Goal: Information Seeking & Learning: Find specific fact

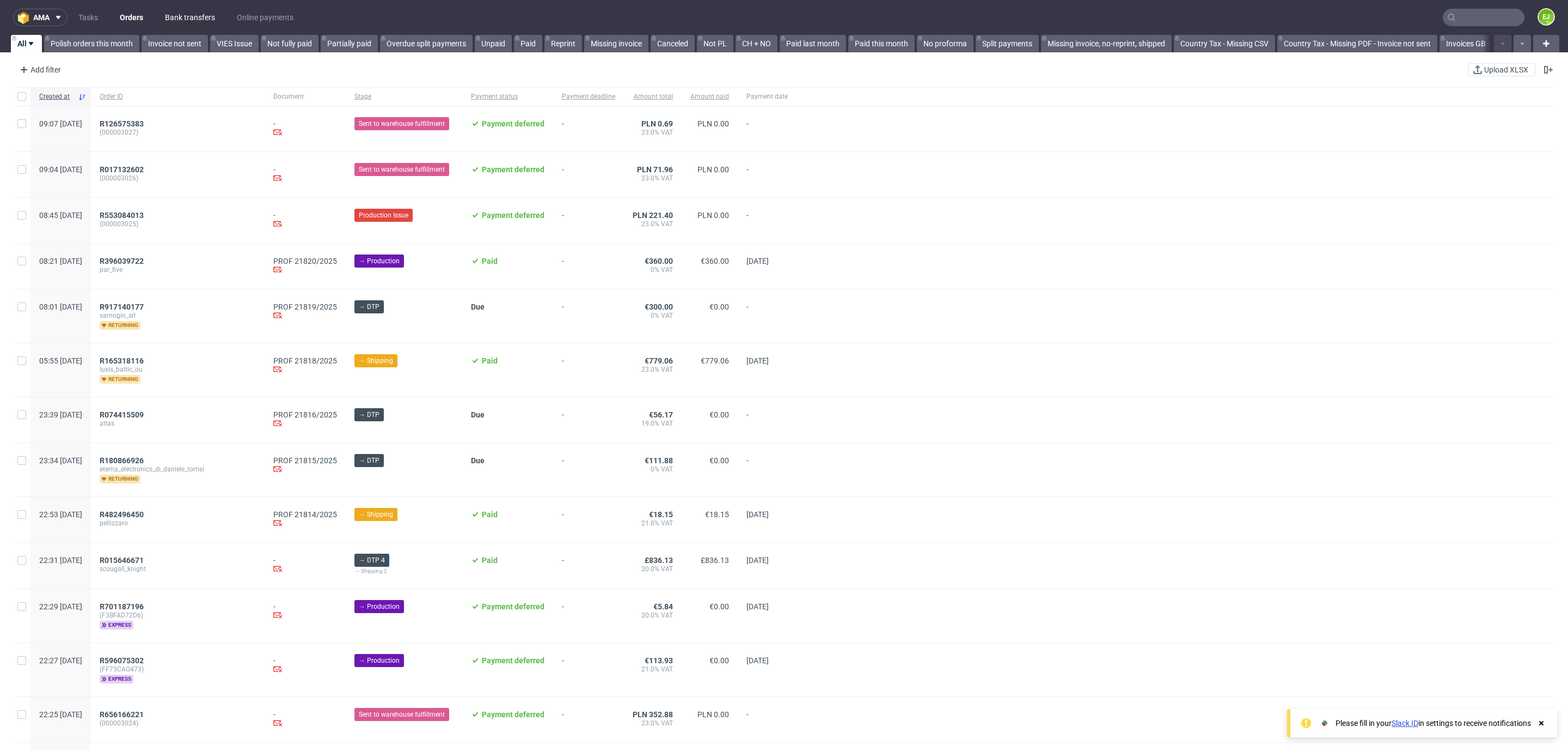
click at [182, 13] on link "Bank transfers" at bounding box center [190, 17] width 63 height 18
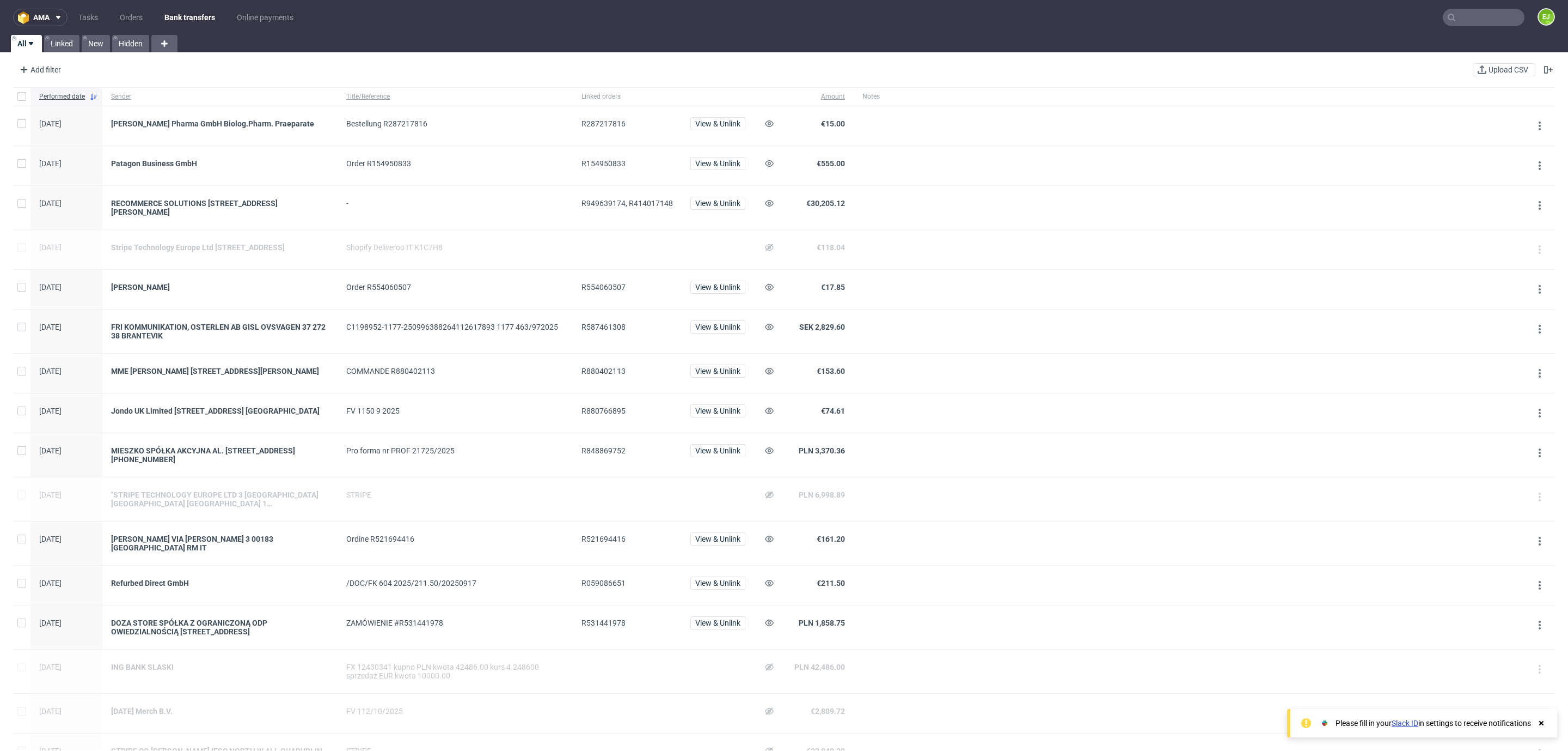
click at [596, 455] on span "R848869752" at bounding box center [603, 451] width 44 height 9
copy span "R848869752"
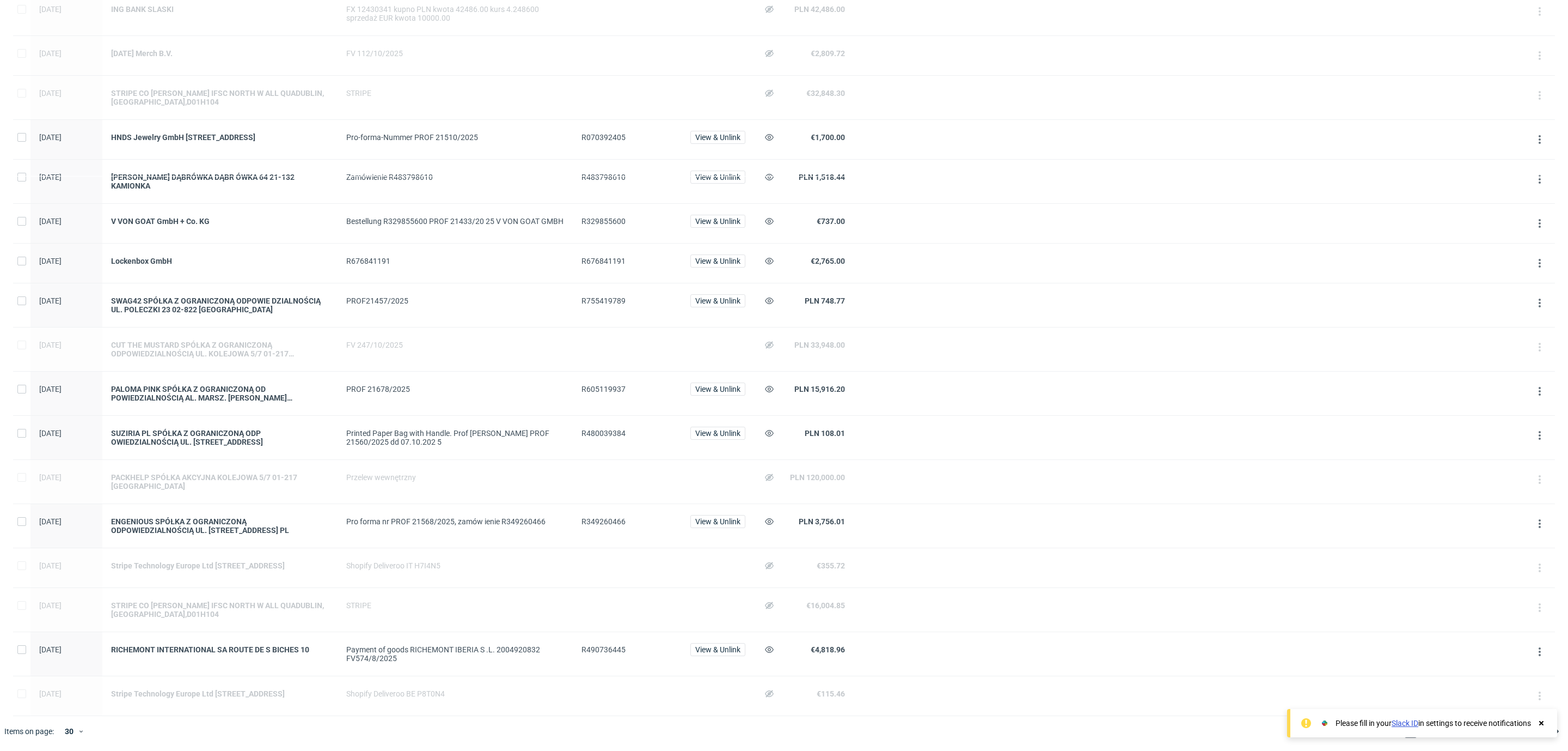
click at [613, 384] on span "R605119937" at bounding box center [603, 389] width 44 height 9
copy span "R605119937"
click at [603, 429] on span "R480039384" at bounding box center [603, 433] width 44 height 9
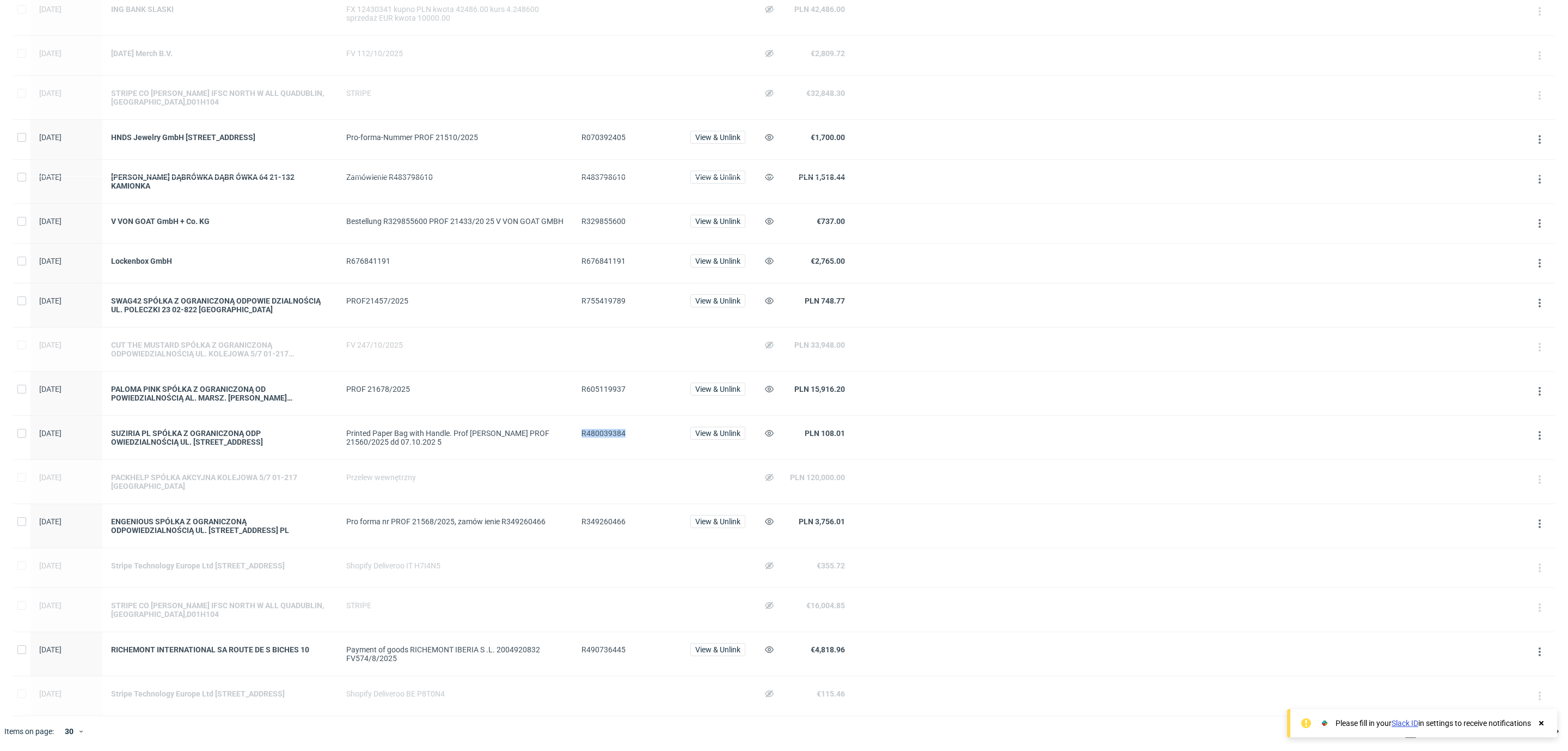
copy span "R480039384"
click at [616, 297] on span "R755419789" at bounding box center [627, 305] width 91 height 18
copy span "R755419789"
click at [1547, 723] on div "Please fill in your Slack ID in settings to receive notifications" at bounding box center [1422, 723] width 270 height 29
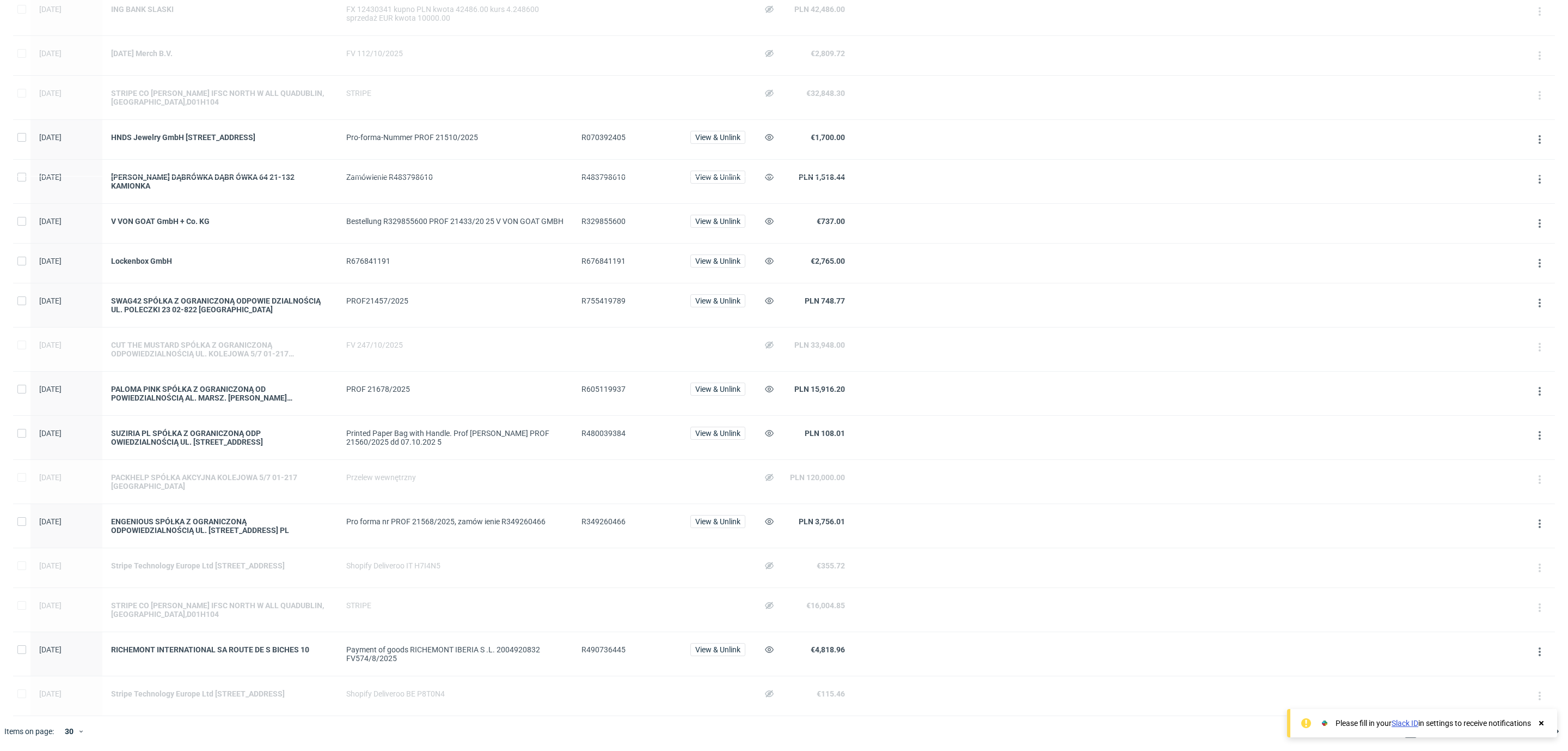
click at [1541, 725] on icon at bounding box center [1541, 723] width 10 height 9
click at [71, 726] on div "30" at bounding box center [68, 731] width 19 height 15
click at [72, 685] on div "60" at bounding box center [75, 681] width 22 height 15
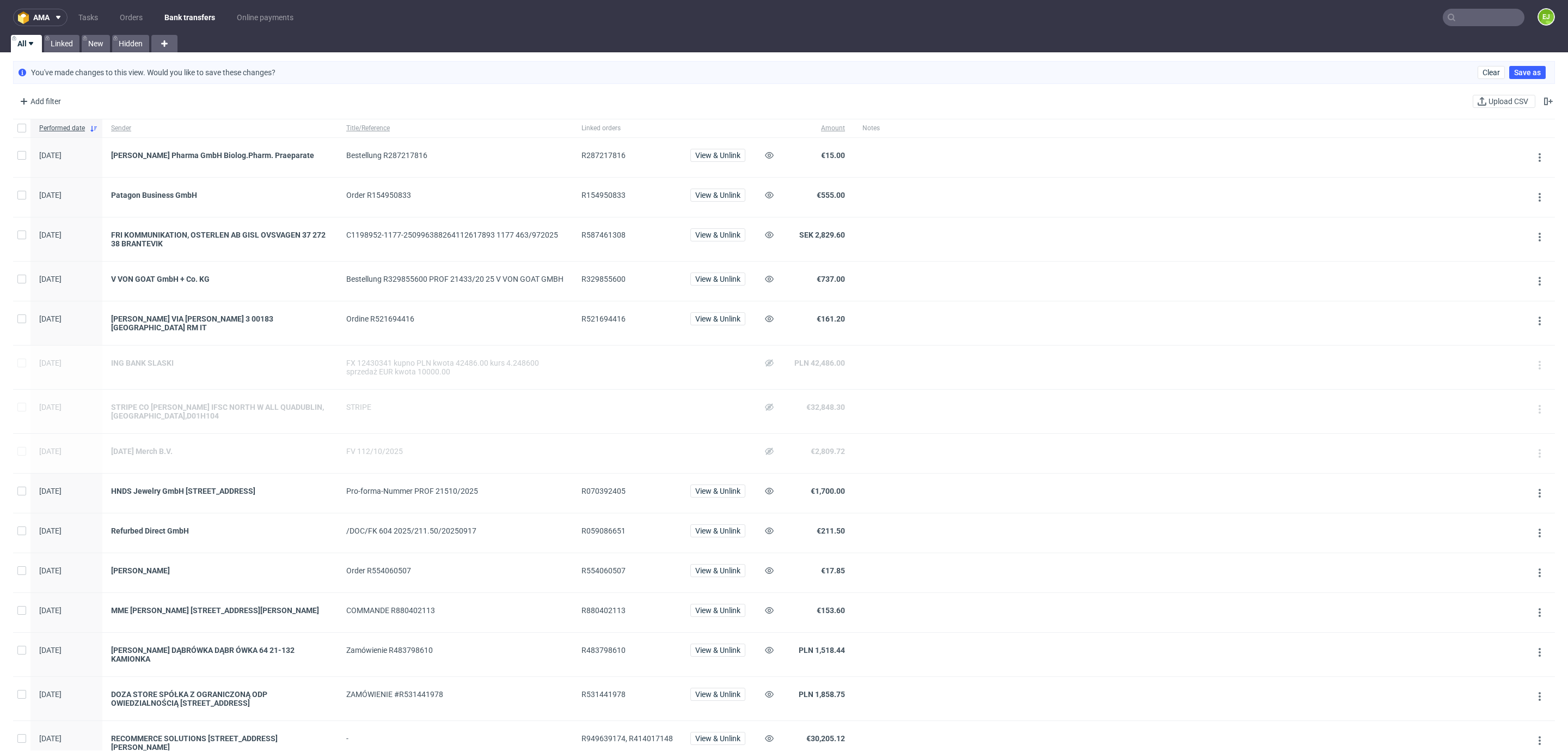
scroll to position [1060, 0]
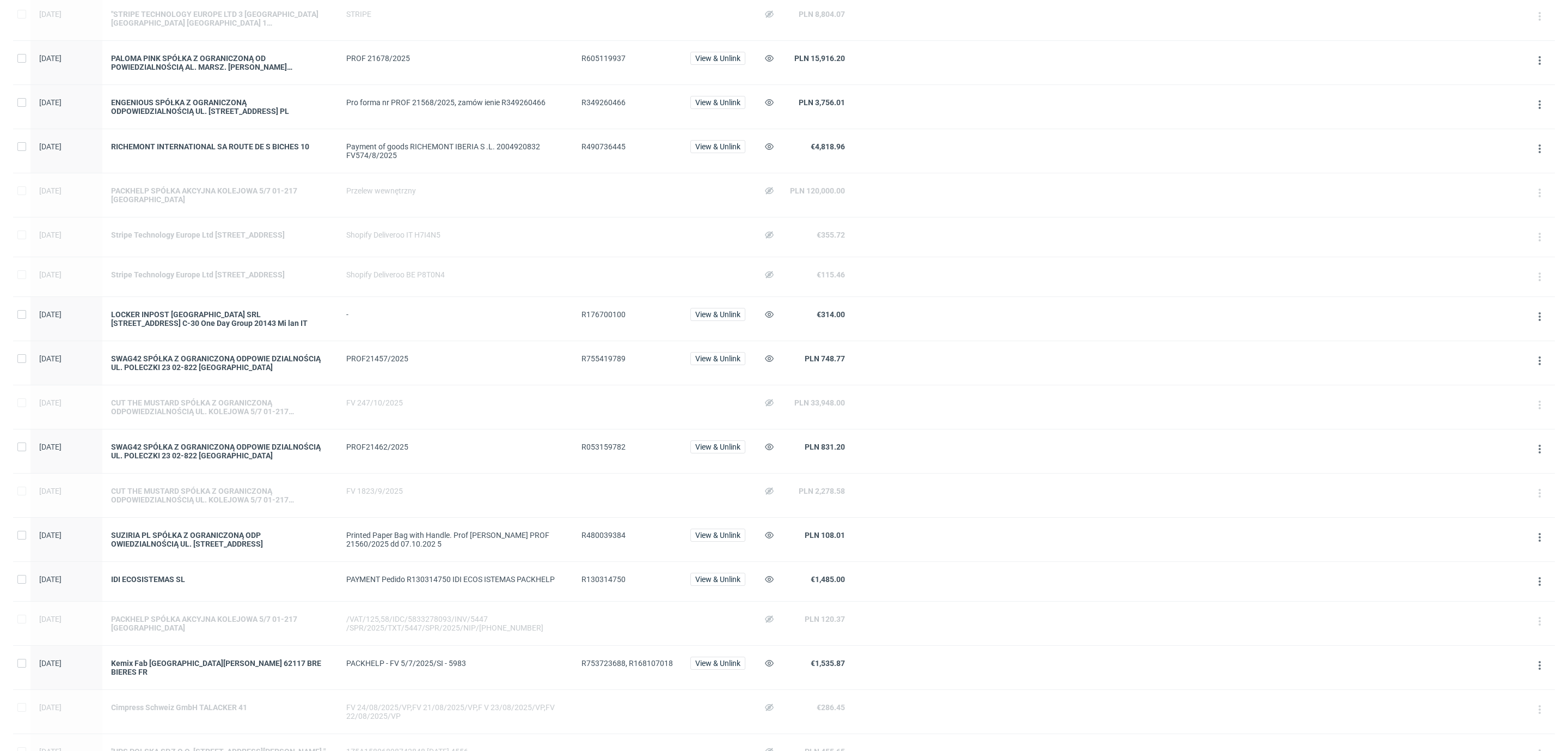
click at [595, 451] on span "R053159782" at bounding box center [603, 446] width 44 height 9
copy span "R053159782"
click at [381, 407] on div "FV 247/10/2025" at bounding box center [455, 403] width 218 height 9
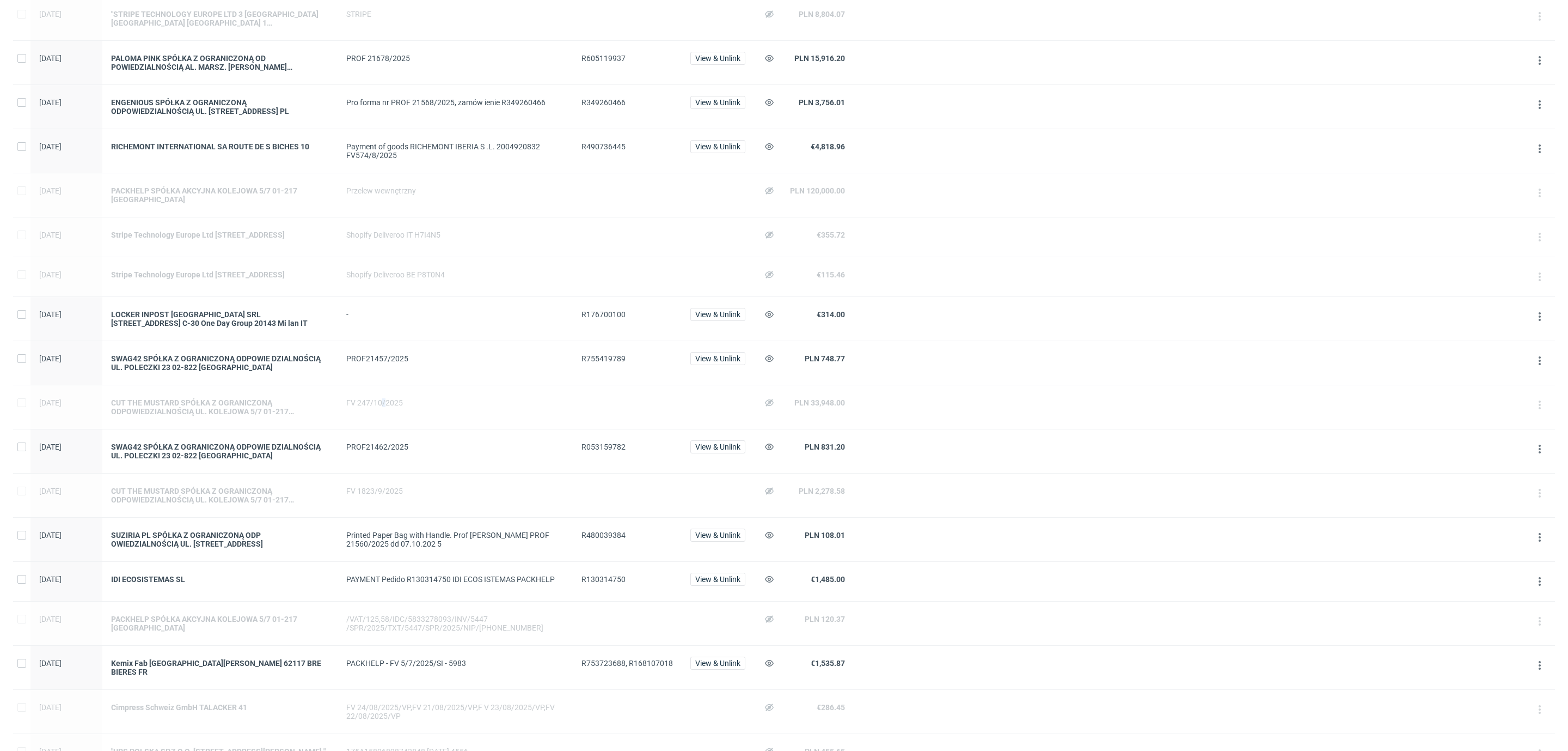
click at [381, 407] on div "FV 247/10/2025" at bounding box center [455, 403] width 218 height 9
drag, startPoint x: 412, startPoint y: 422, endPoint x: 338, endPoint y: 426, distance: 74.1
click at [338, 426] on div "FV 247/10/2025" at bounding box center [455, 407] width 235 height 44
copy div "FV 247/10/2025"
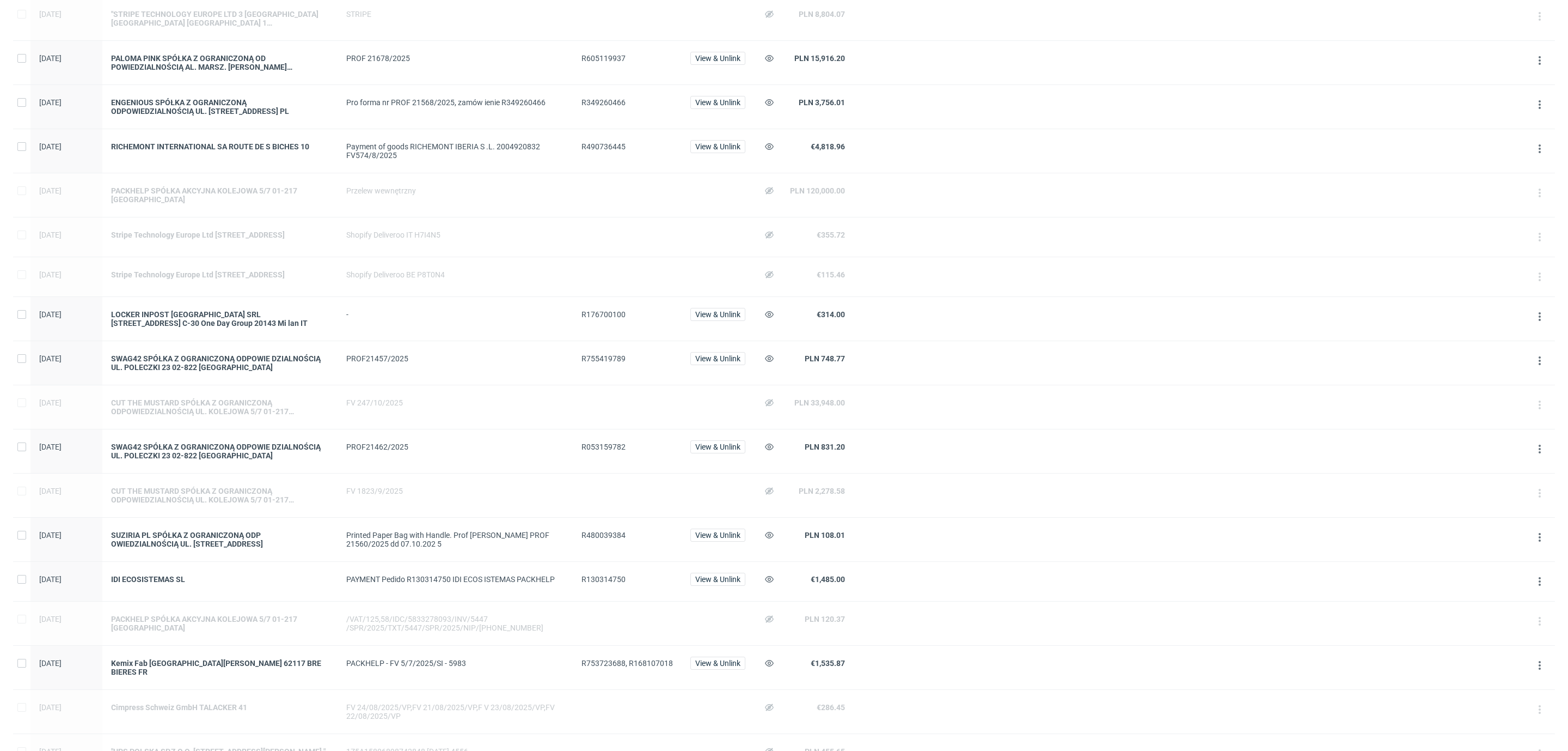
scroll to position [113, 0]
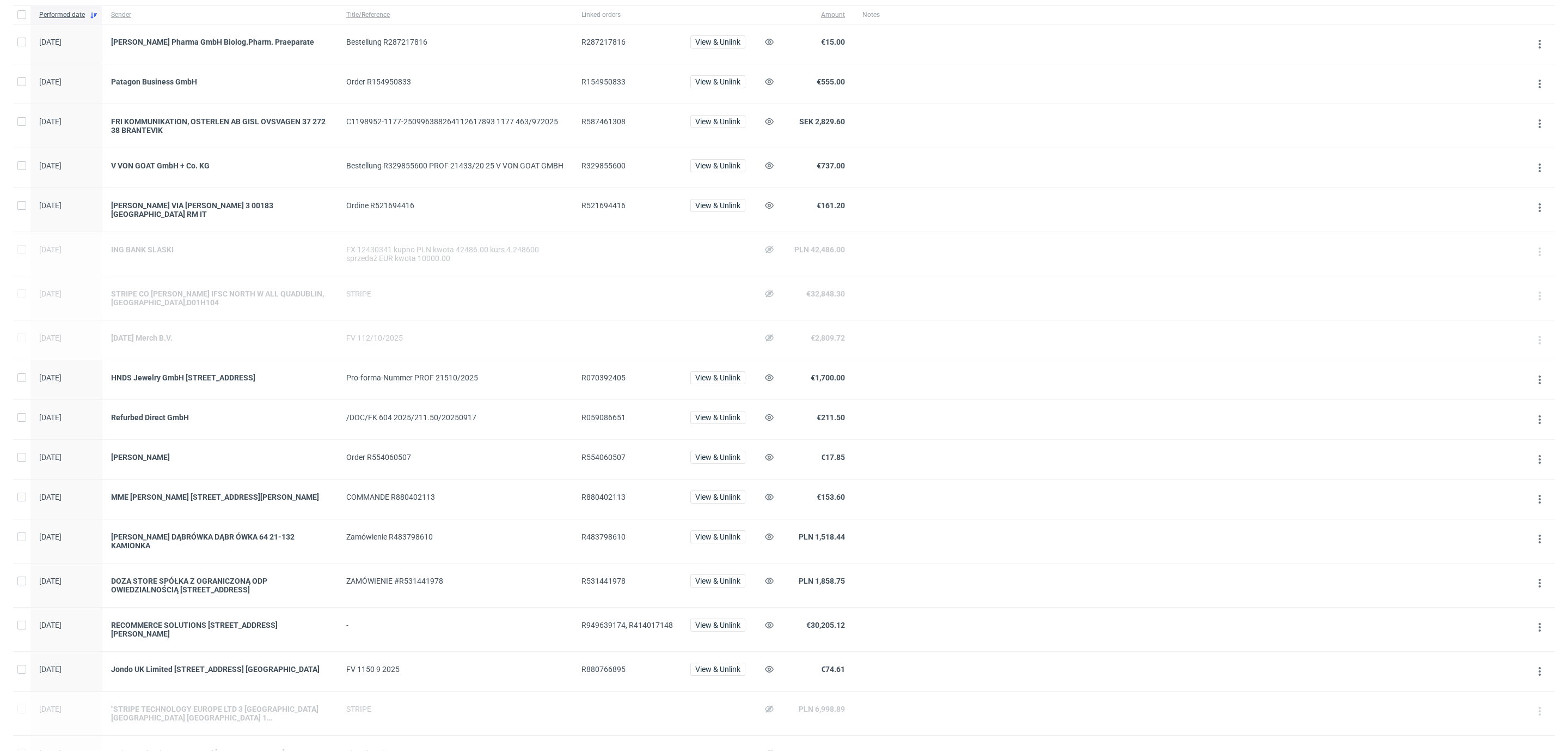
click at [417, 490] on div "COMMANDE R880402113" at bounding box center [455, 499] width 235 height 39
copy div "R880402113"
click at [265, 493] on div "MME [PERSON_NAME] [STREET_ADDRESS][PERSON_NAME]" at bounding box center [220, 497] width 218 height 9
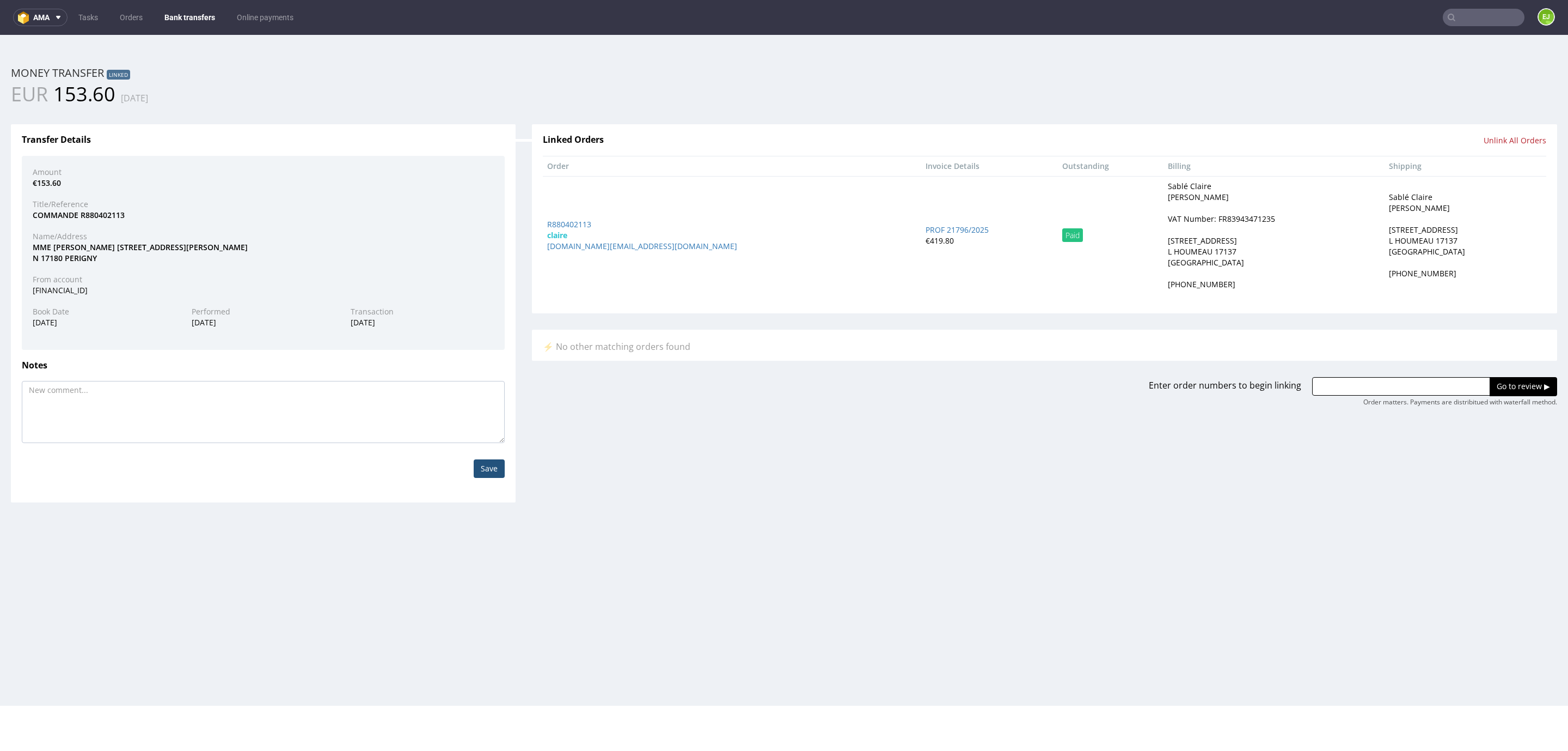
click at [1168, 217] on div "VAT Number: FR83943471235" at bounding box center [1222, 219] width 107 height 11
copy div "FR83943471235"
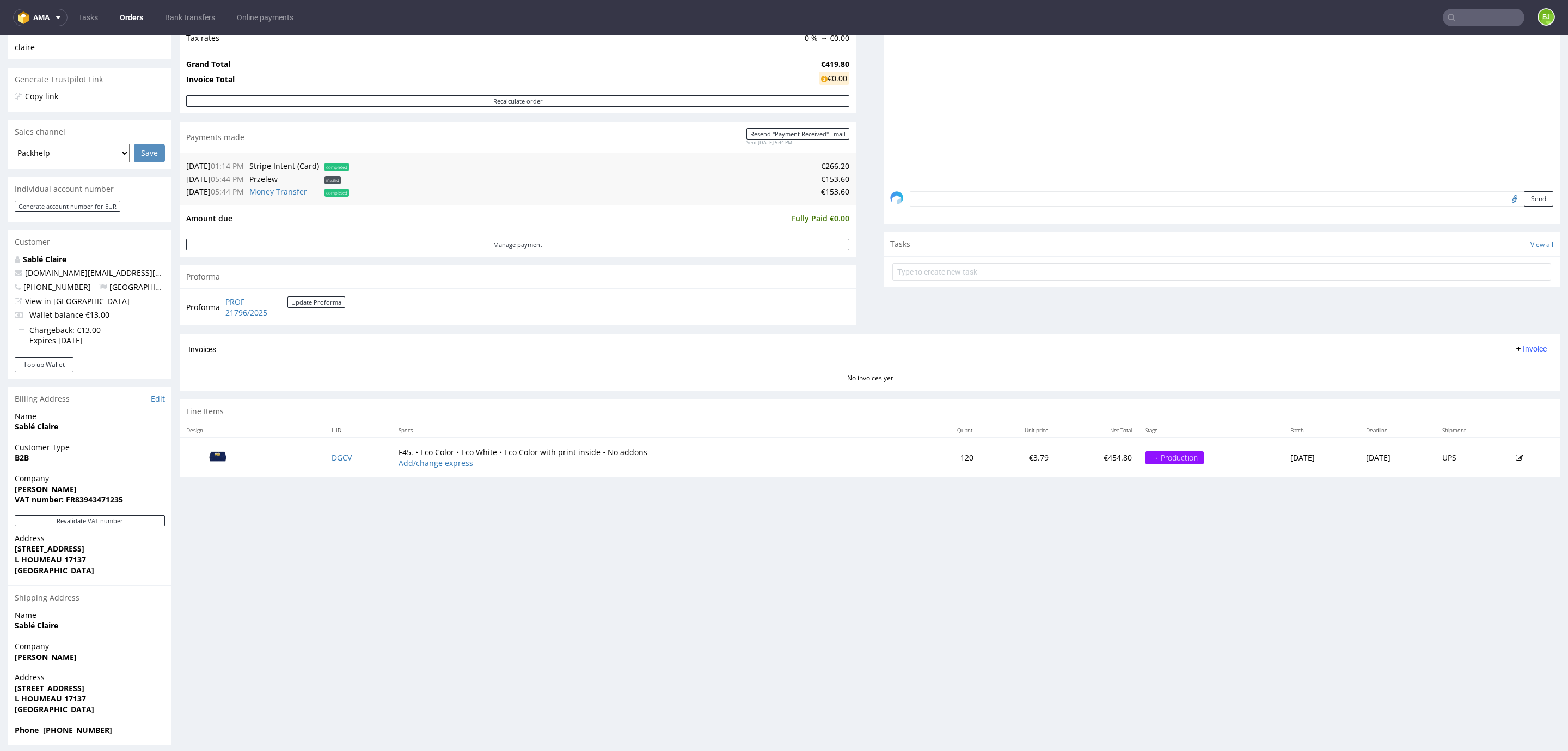
scroll to position [201, 0]
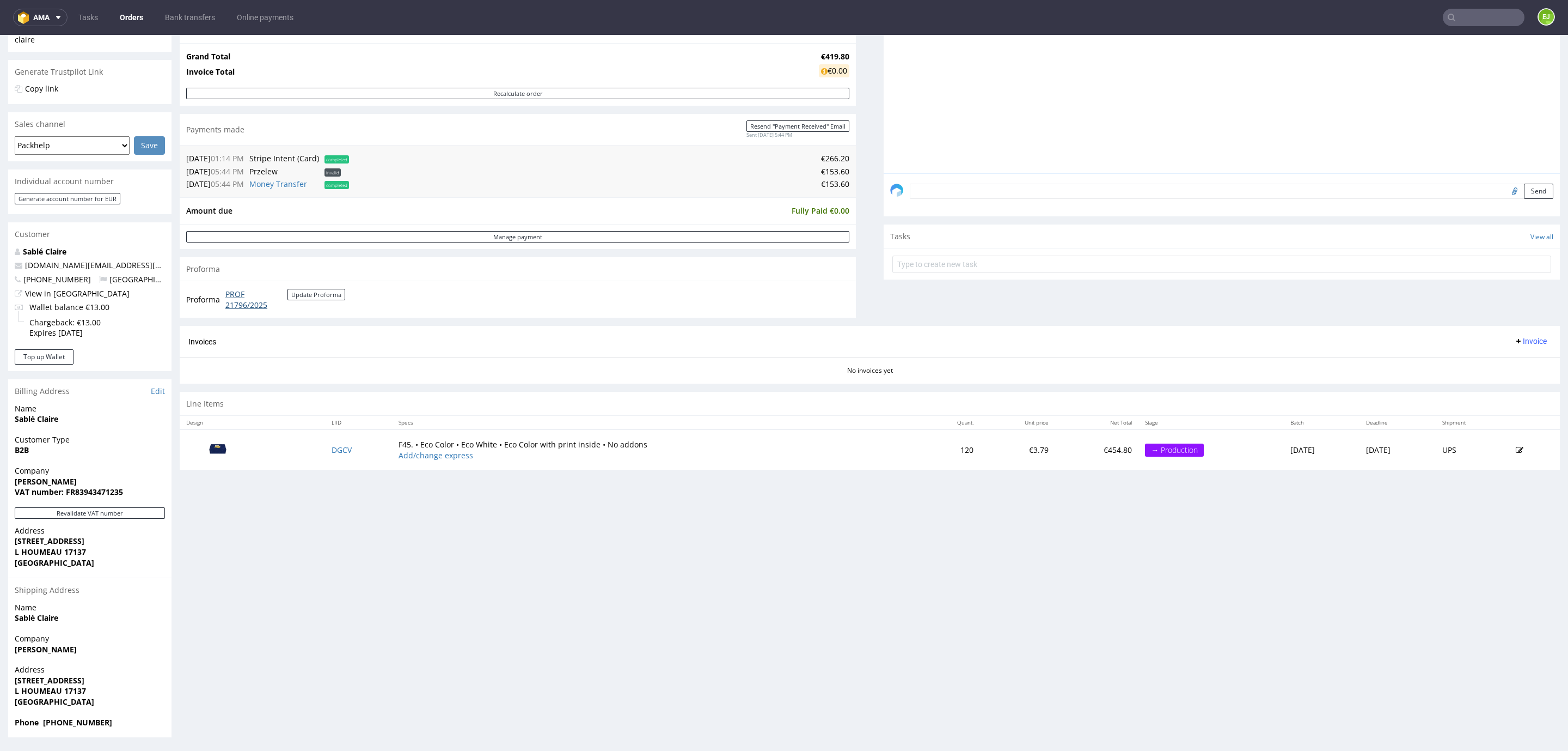
click at [250, 304] on link "PROF 21796/2025" at bounding box center [256, 299] width 62 height 21
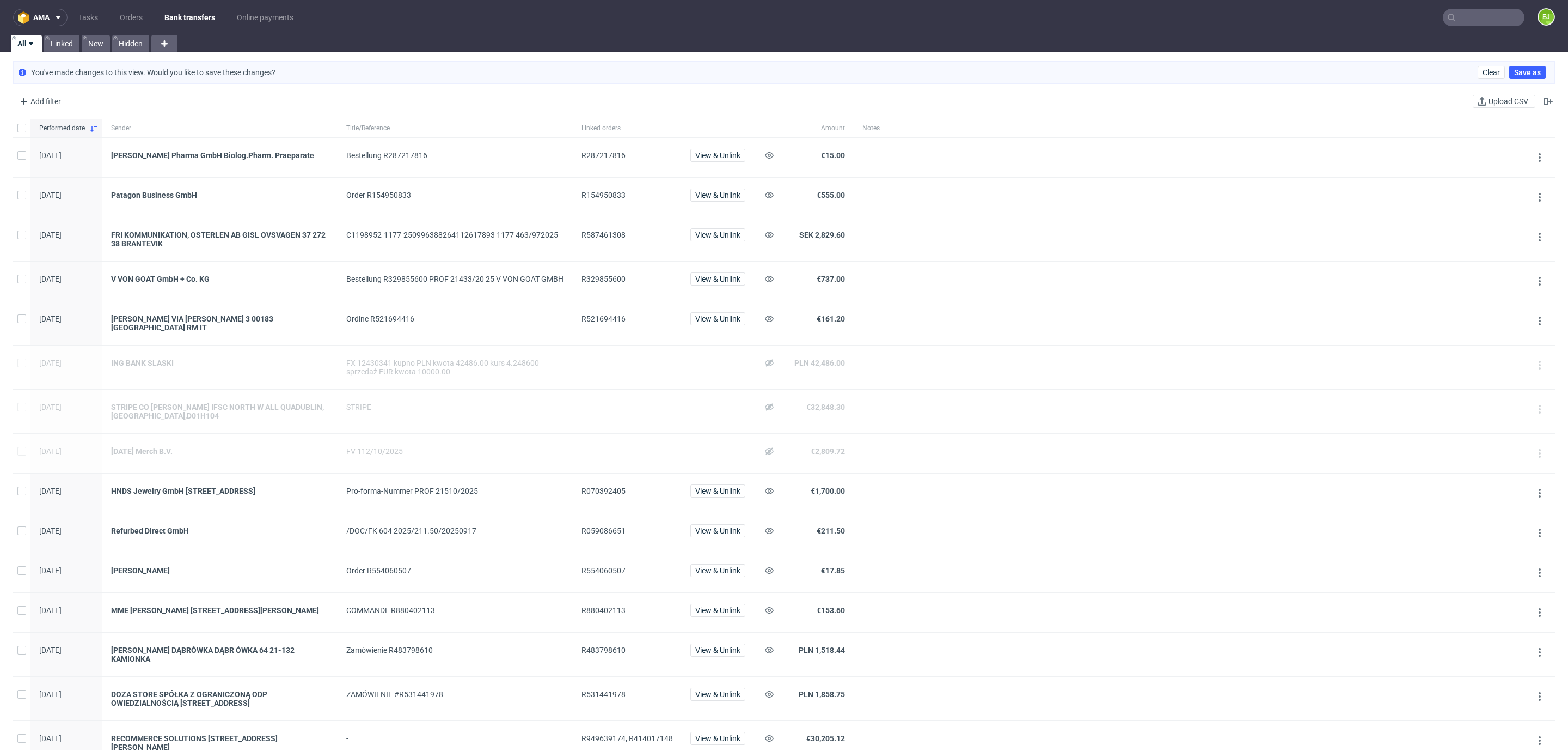
scroll to position [403, 0]
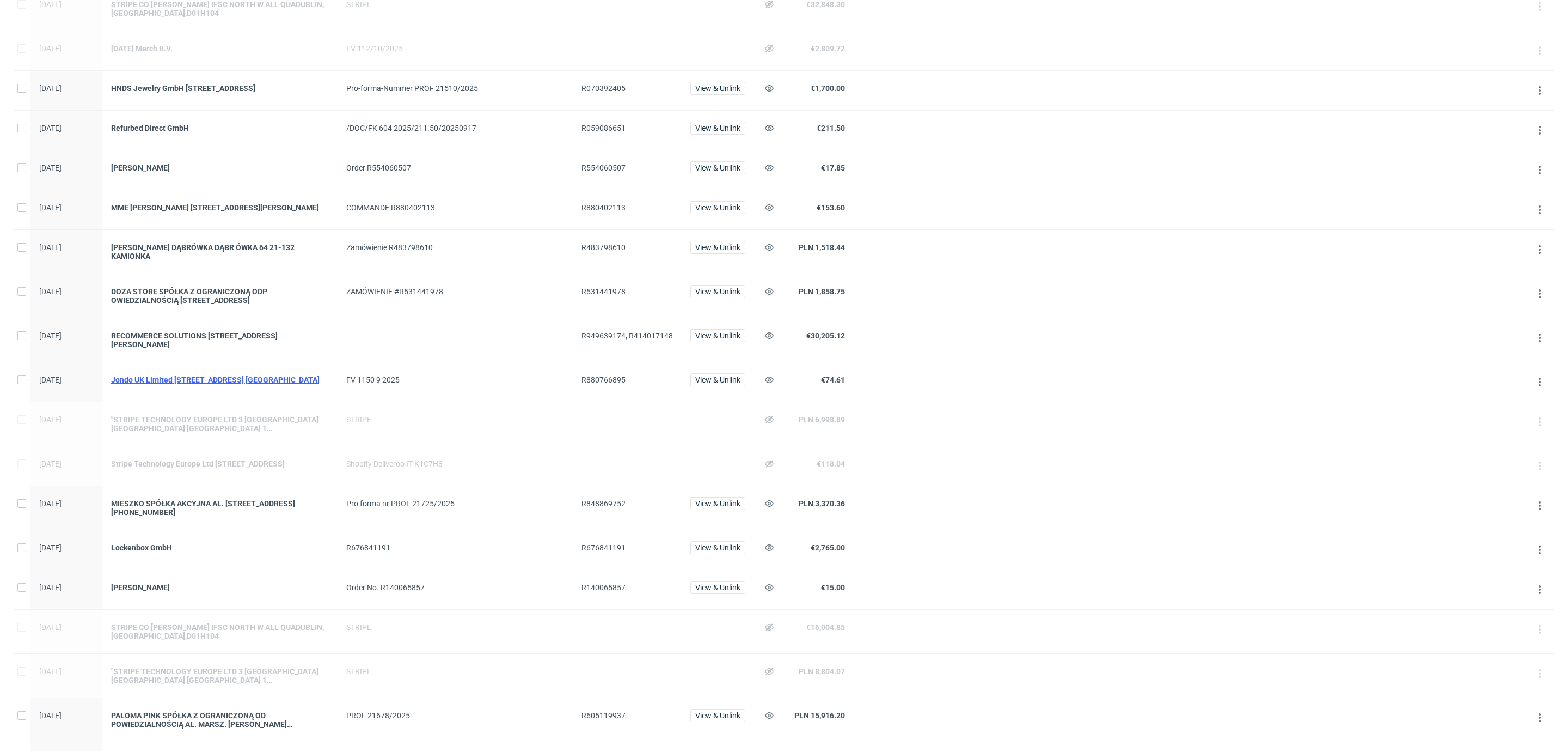
click at [232, 375] on div "Jondo UK Limited [STREET_ADDRESS] [GEOGRAPHIC_DATA]" at bounding box center [220, 379] width 218 height 9
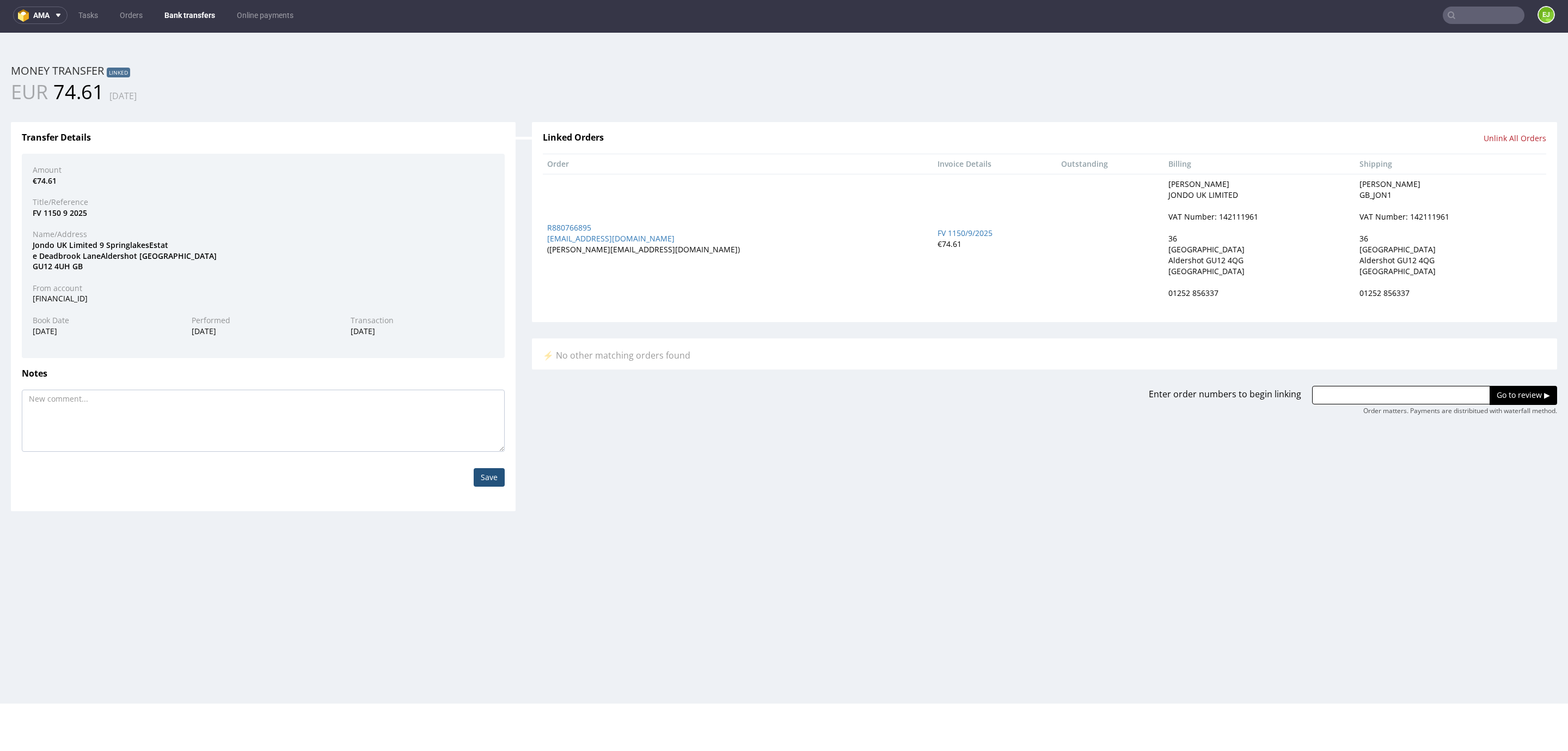
click at [232, 375] on h3 "Notes" at bounding box center [263, 374] width 483 height 10
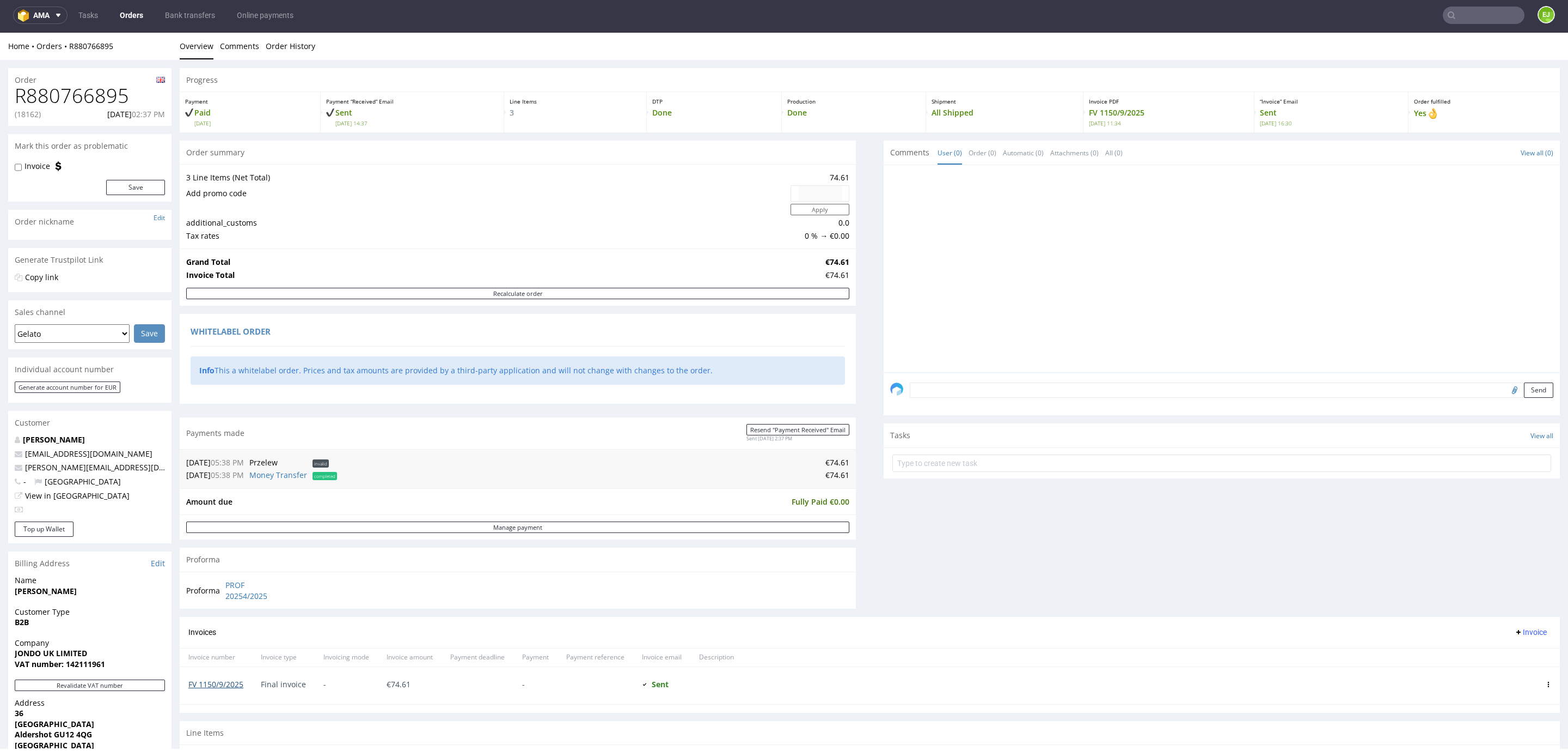
click at [228, 685] on link "FV 1150/9/2025" at bounding box center [215, 683] width 55 height 10
click at [185, 18] on link "Bank transfers" at bounding box center [190, 15] width 63 height 18
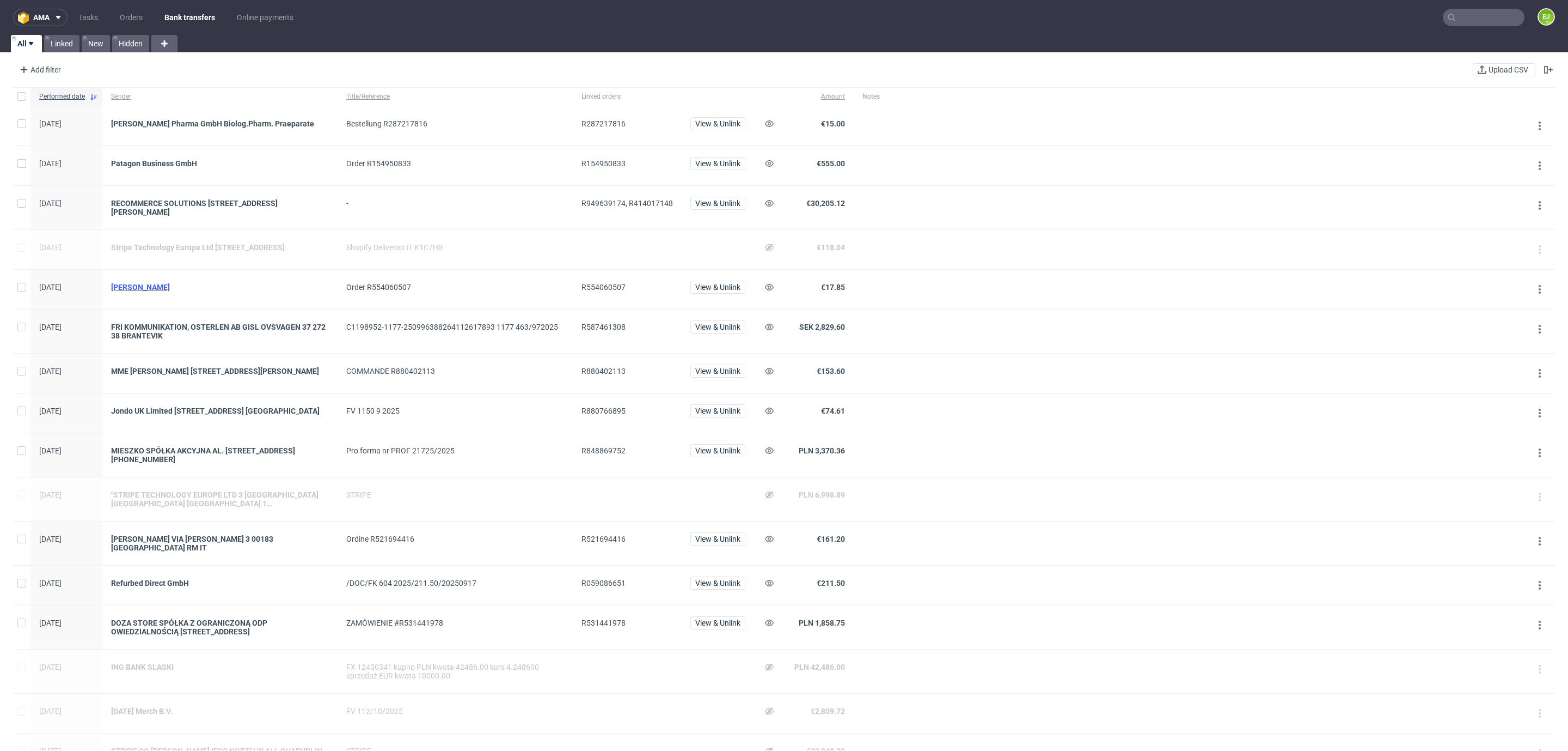
click at [146, 288] on div "[PERSON_NAME]" at bounding box center [220, 287] width 218 height 9
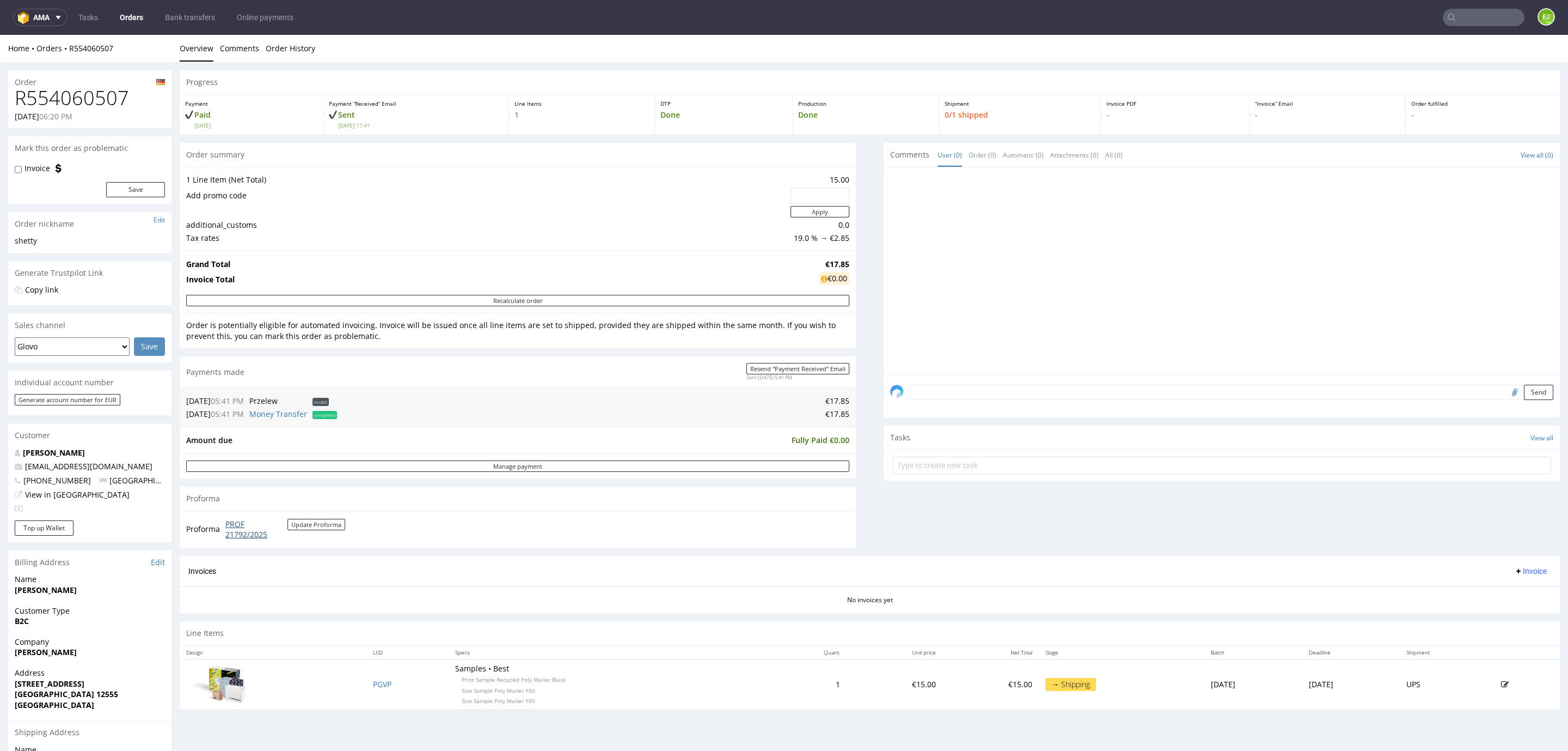
click at [250, 533] on link "PROF 21792/2025" at bounding box center [256, 529] width 62 height 21
click at [175, 15] on link "Bank transfers" at bounding box center [190, 17] width 63 height 18
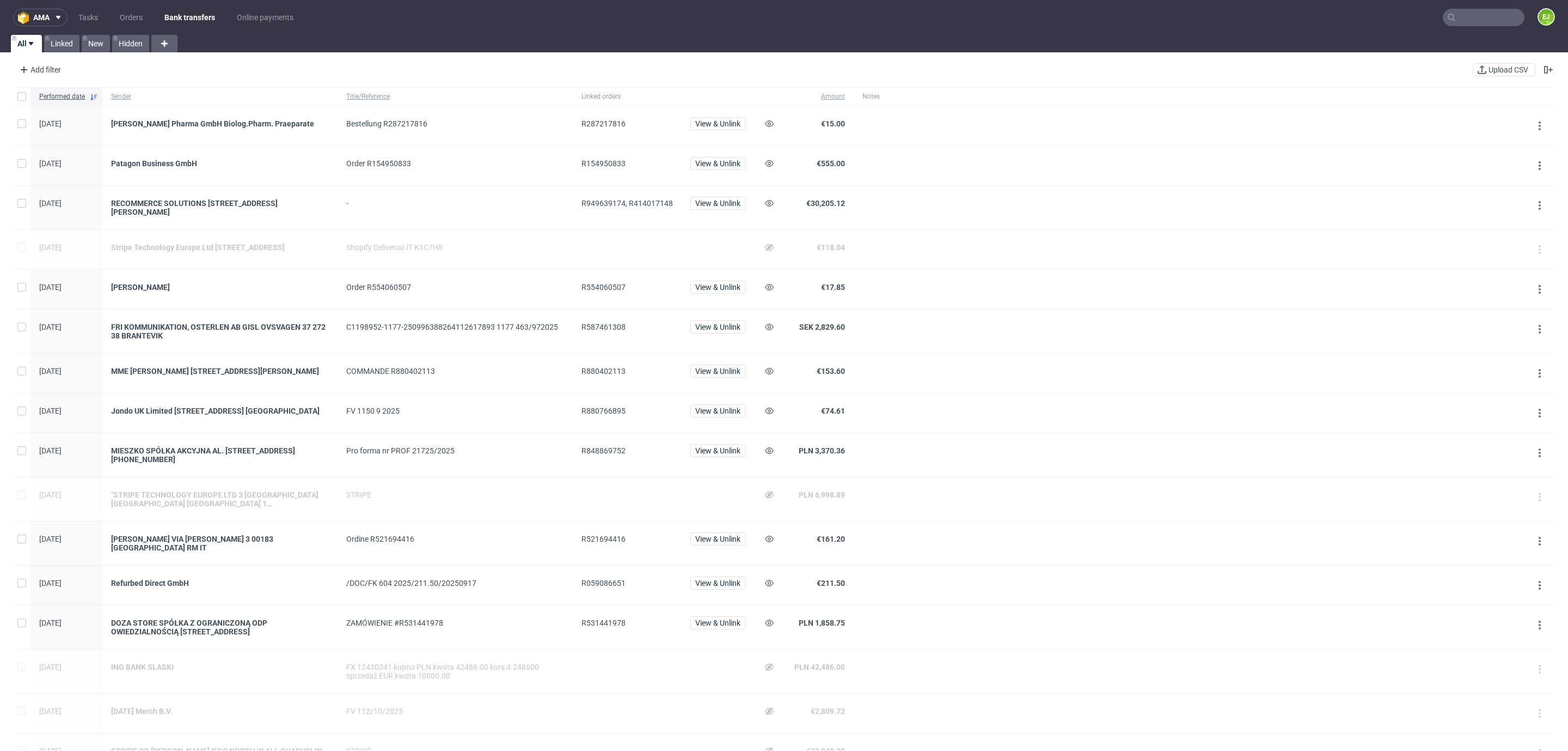
click at [591, 584] on span "R059086651" at bounding box center [603, 583] width 44 height 9
copy span "R059086651"
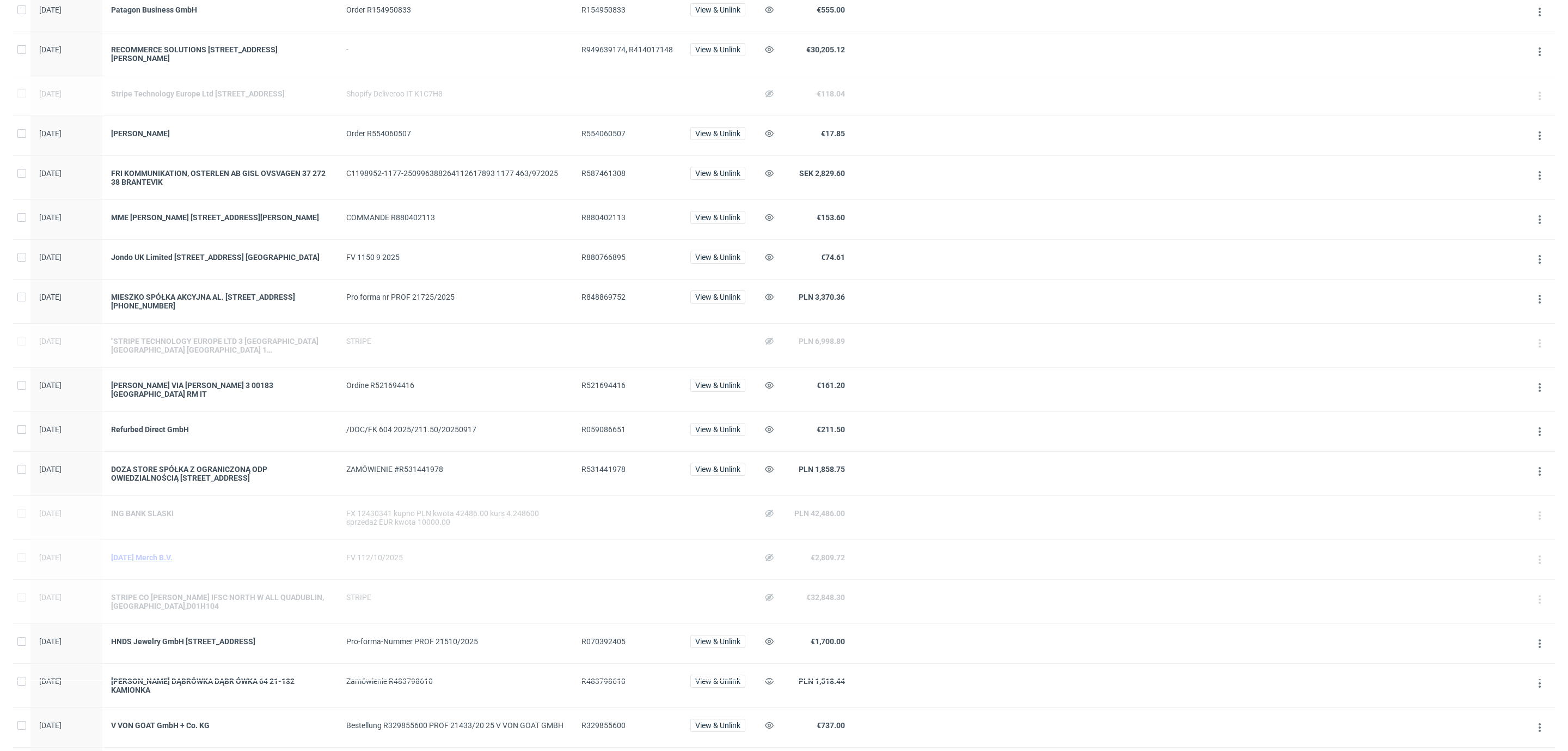
click at [163, 562] on div "[DATE] Merch B.V." at bounding box center [220, 557] width 218 height 9
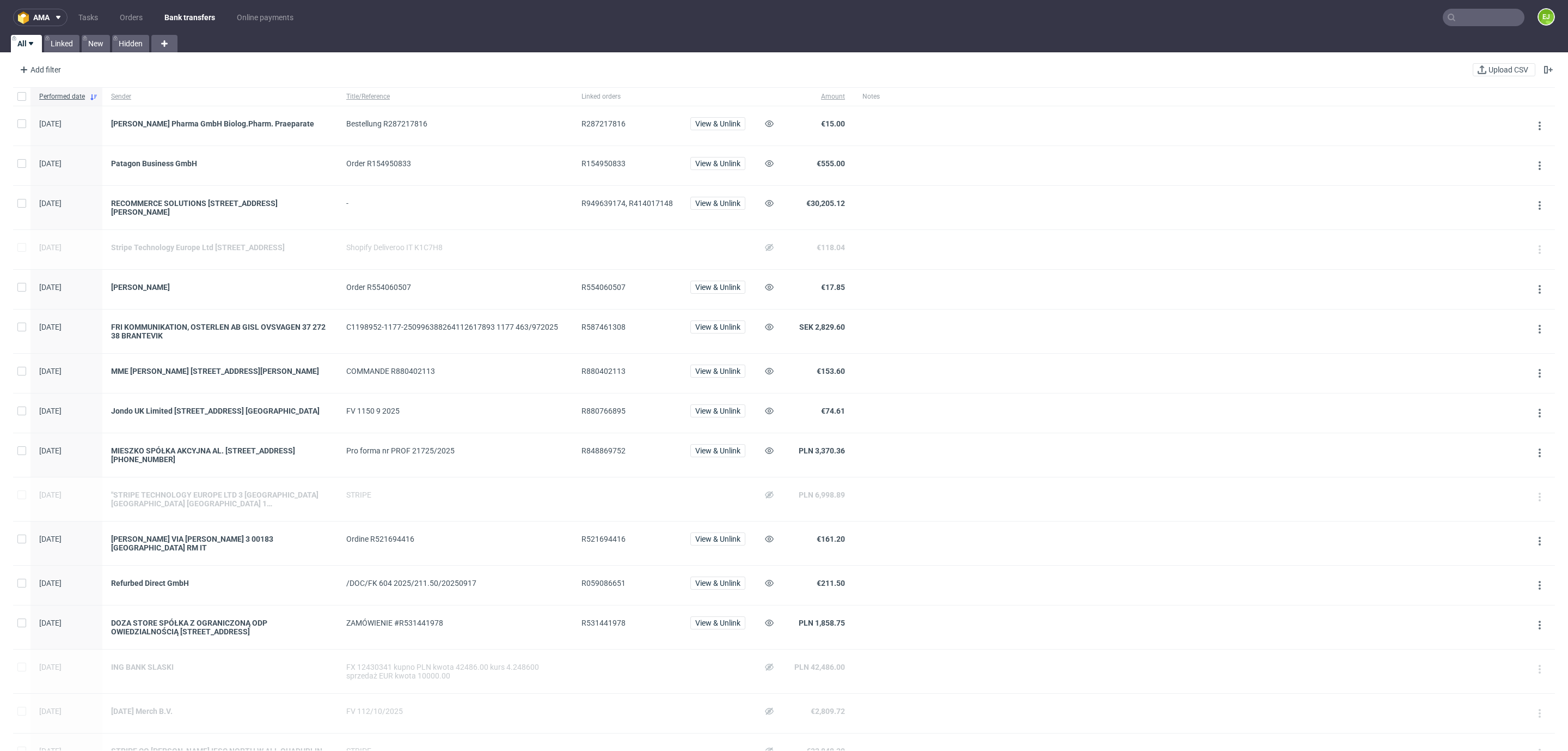
click at [592, 208] on span "R949639174, R414017148" at bounding box center [627, 203] width 91 height 9
copy span "R949639174, R414017148"
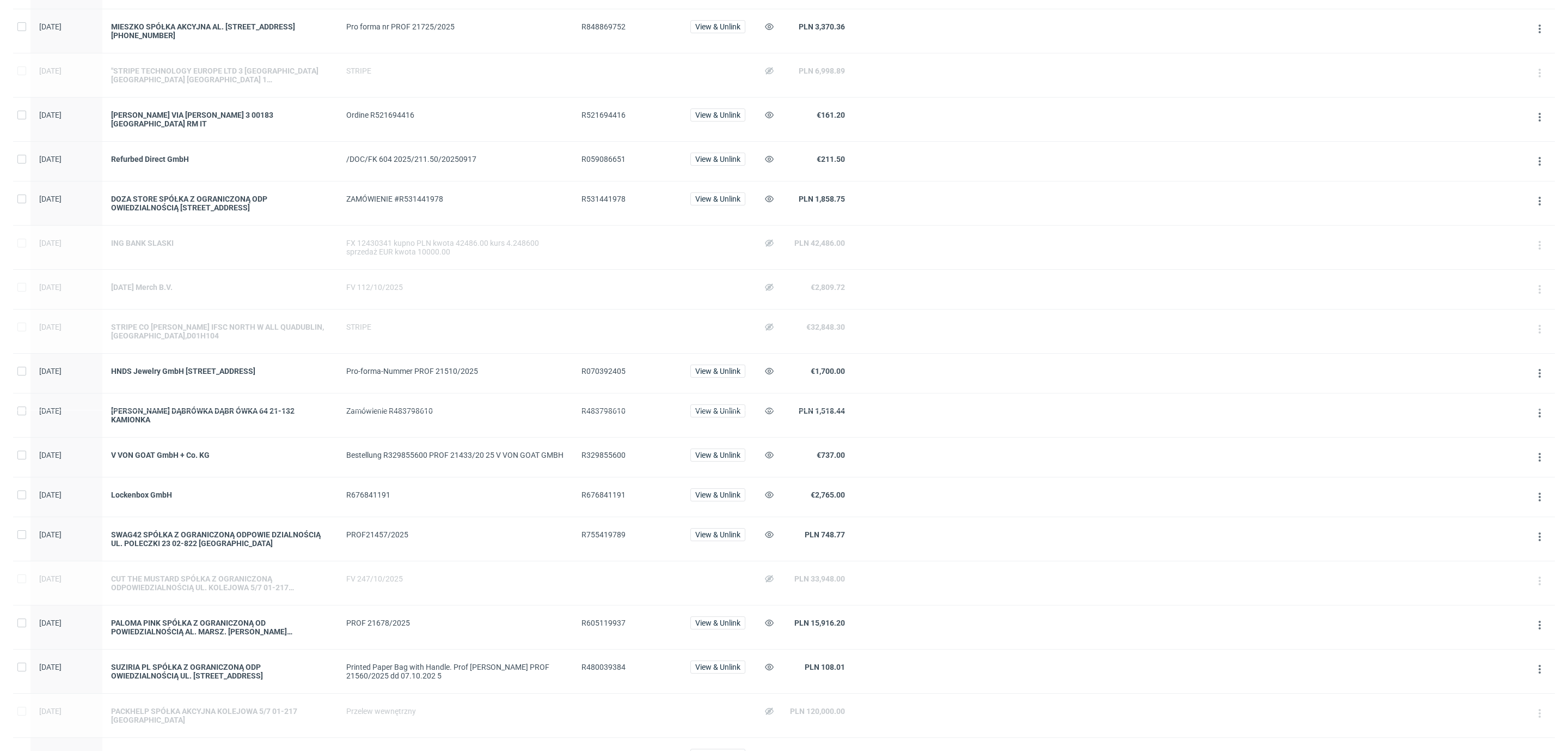
click at [592, 379] on span "R070392405" at bounding box center [627, 373] width 91 height 13
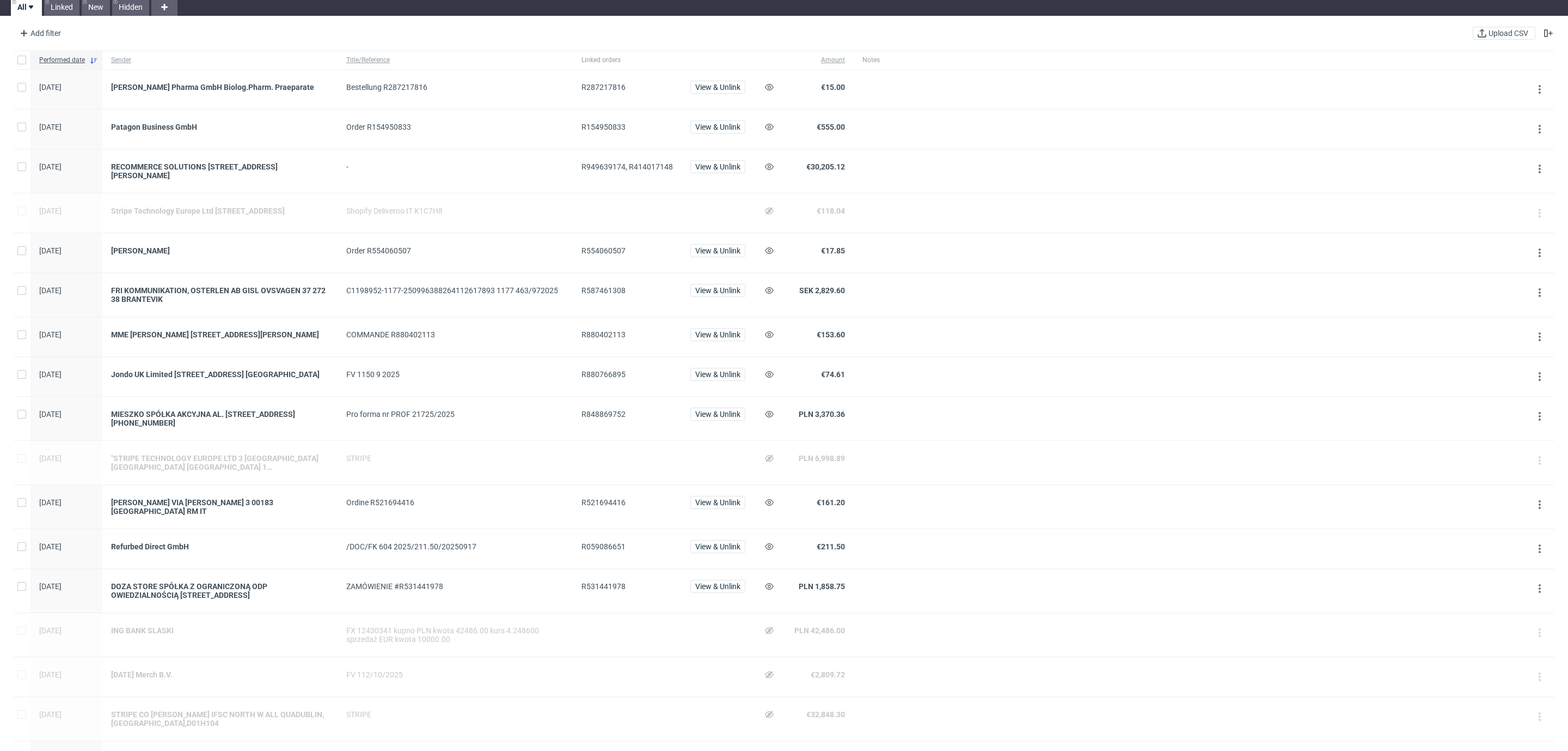
click at [606, 369] on div "R880766895" at bounding box center [627, 376] width 109 height 39
click at [593, 287] on span "R587461308" at bounding box center [603, 291] width 44 height 9
click at [235, 286] on div "FRI KOMMUNIKATION, OSTERLEN AB GISL OVSVAGEN 37 272 38 BRANTEVIK" at bounding box center [220, 295] width 218 height 18
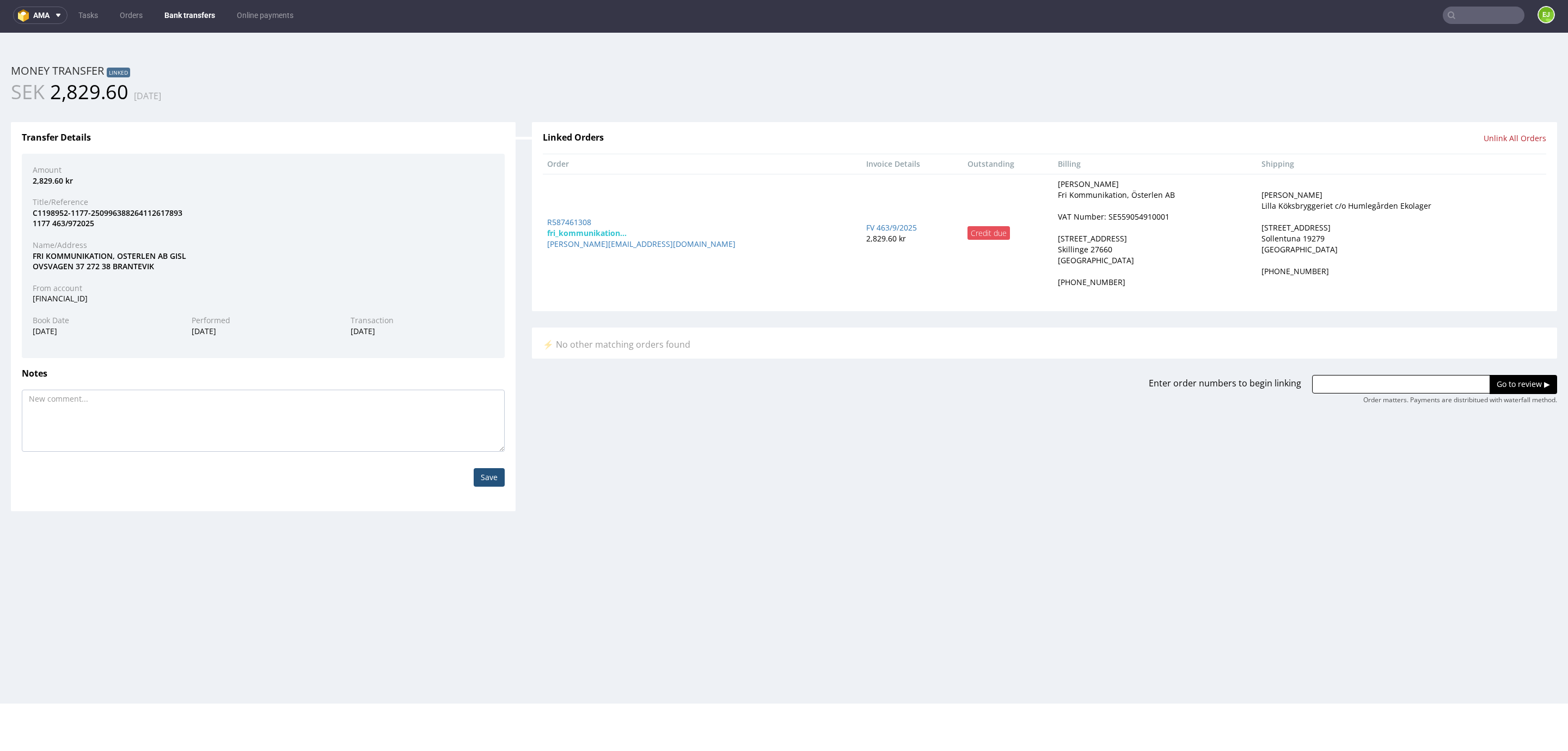
click at [1058, 220] on div "VAT Number: SE559054910001" at bounding box center [1113, 217] width 111 height 11
click at [632, 703] on html "Production Shipped DTP Orders Offers Shipments Transfers 13 Designs Promotions …" at bounding box center [784, 368] width 1568 height 671
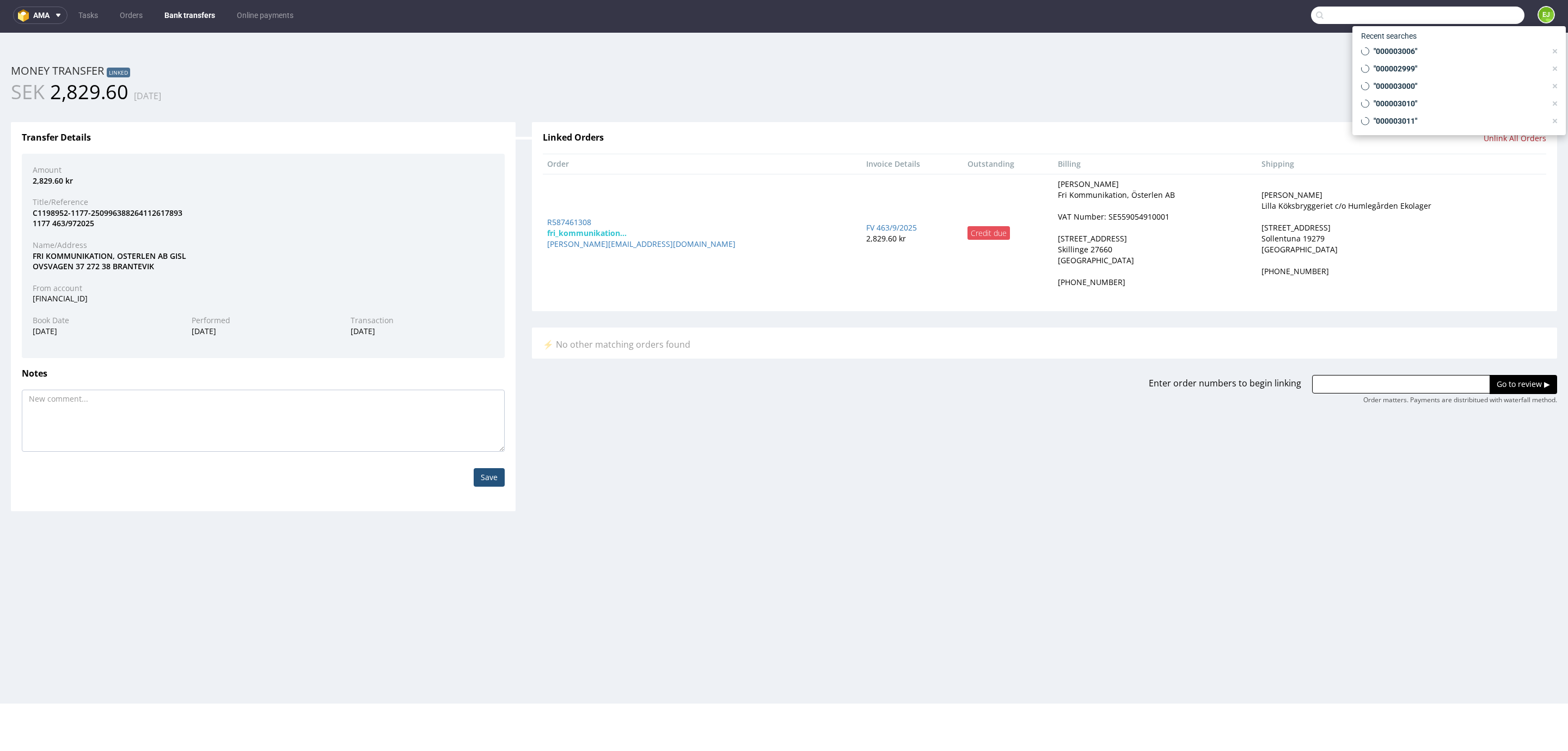
click at [1452, 10] on input "text" at bounding box center [1418, 15] width 214 height 18
paste input "[EMAIL_ADDRESS][DOMAIN_NAME]"
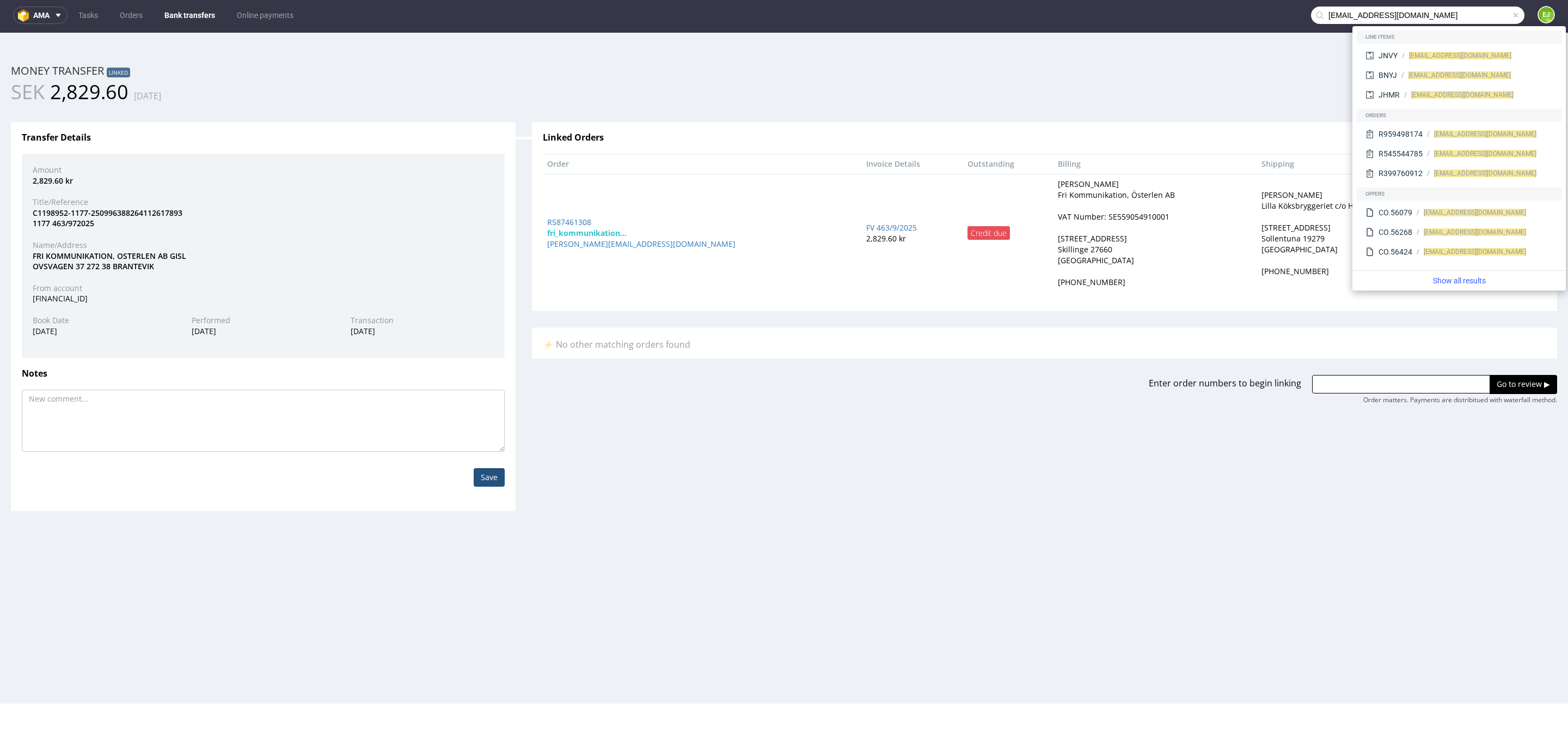
type input "[EMAIL_ADDRESS][DOMAIN_NAME]"
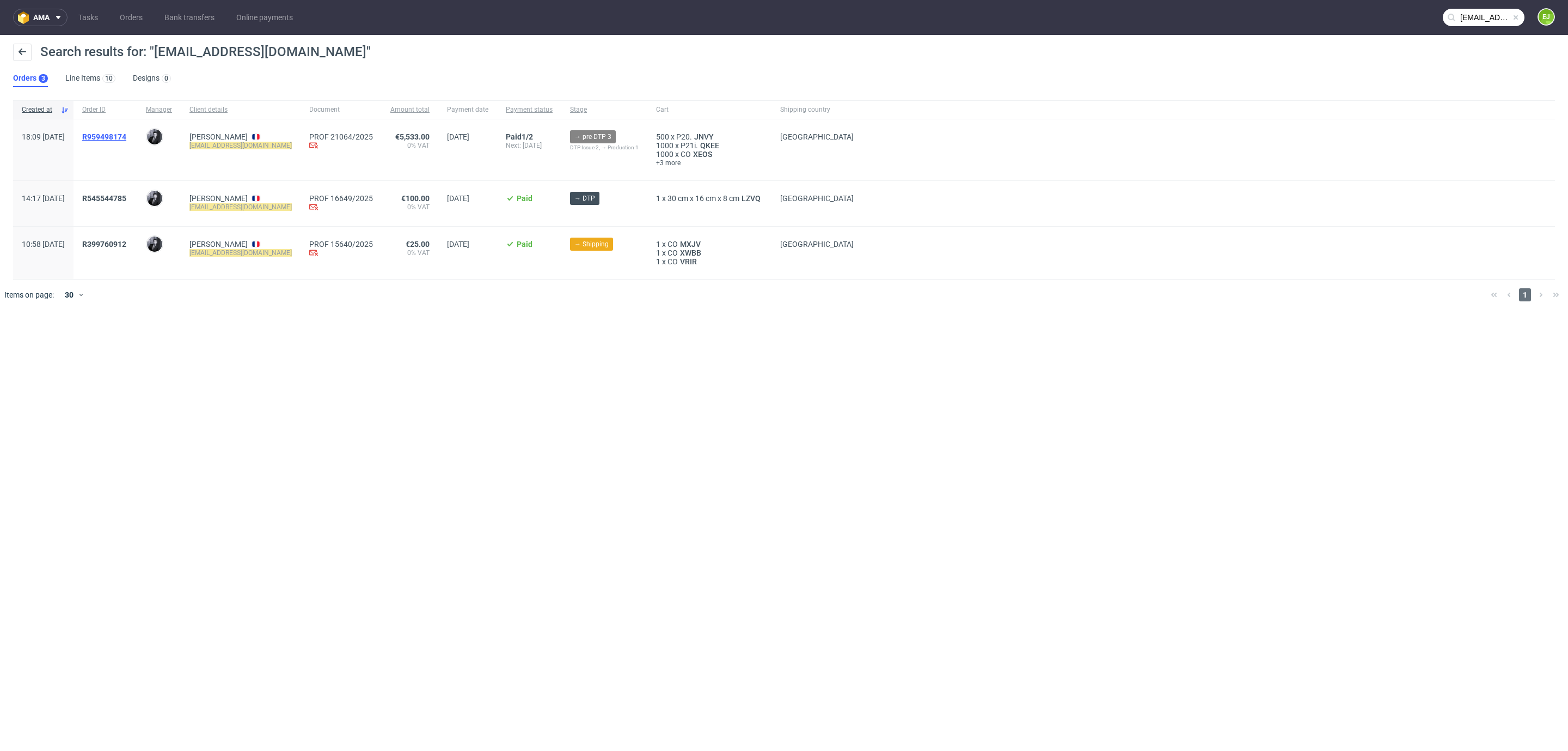
click at [127, 136] on span "R959498174" at bounding box center [104, 136] width 44 height 9
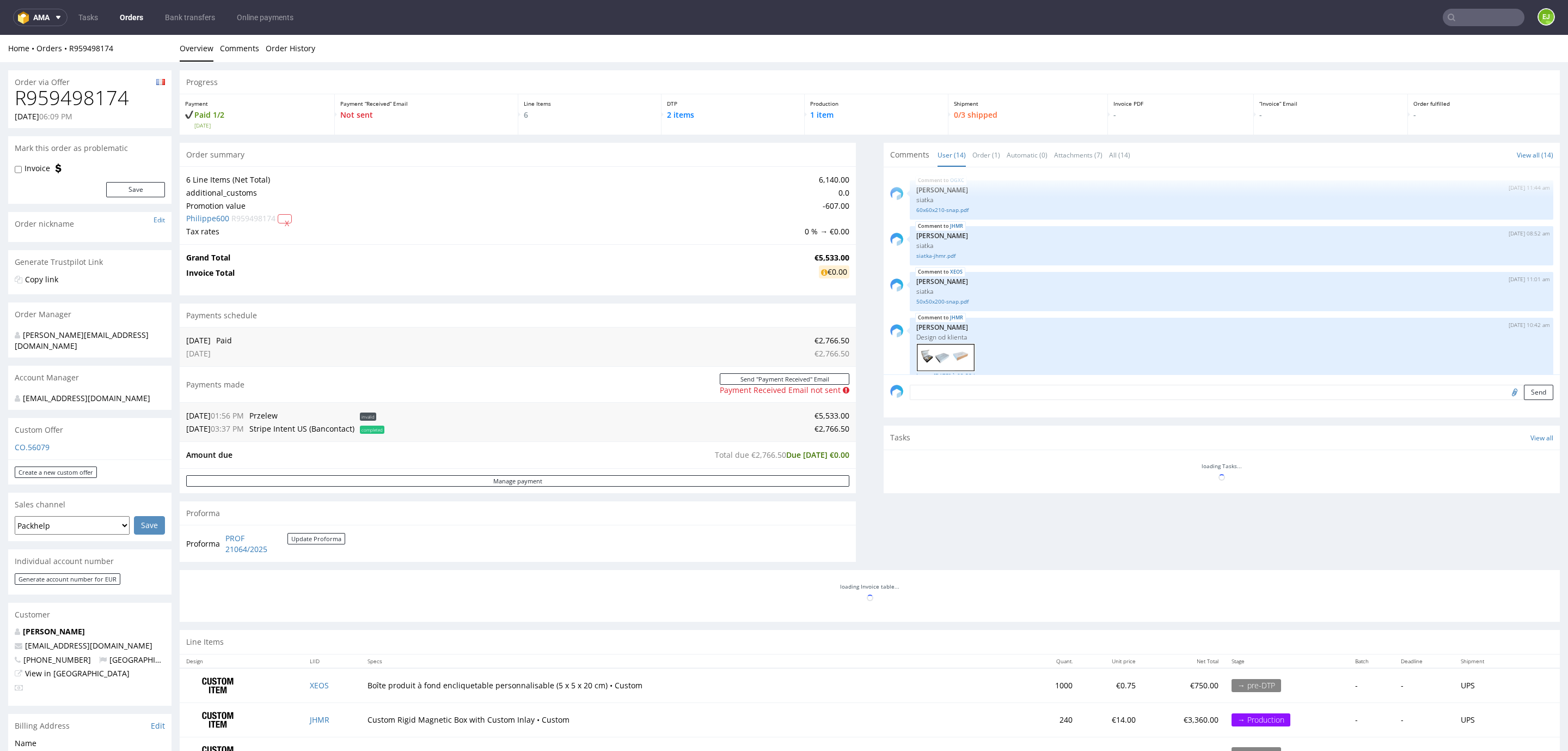
scroll to position [461, 0]
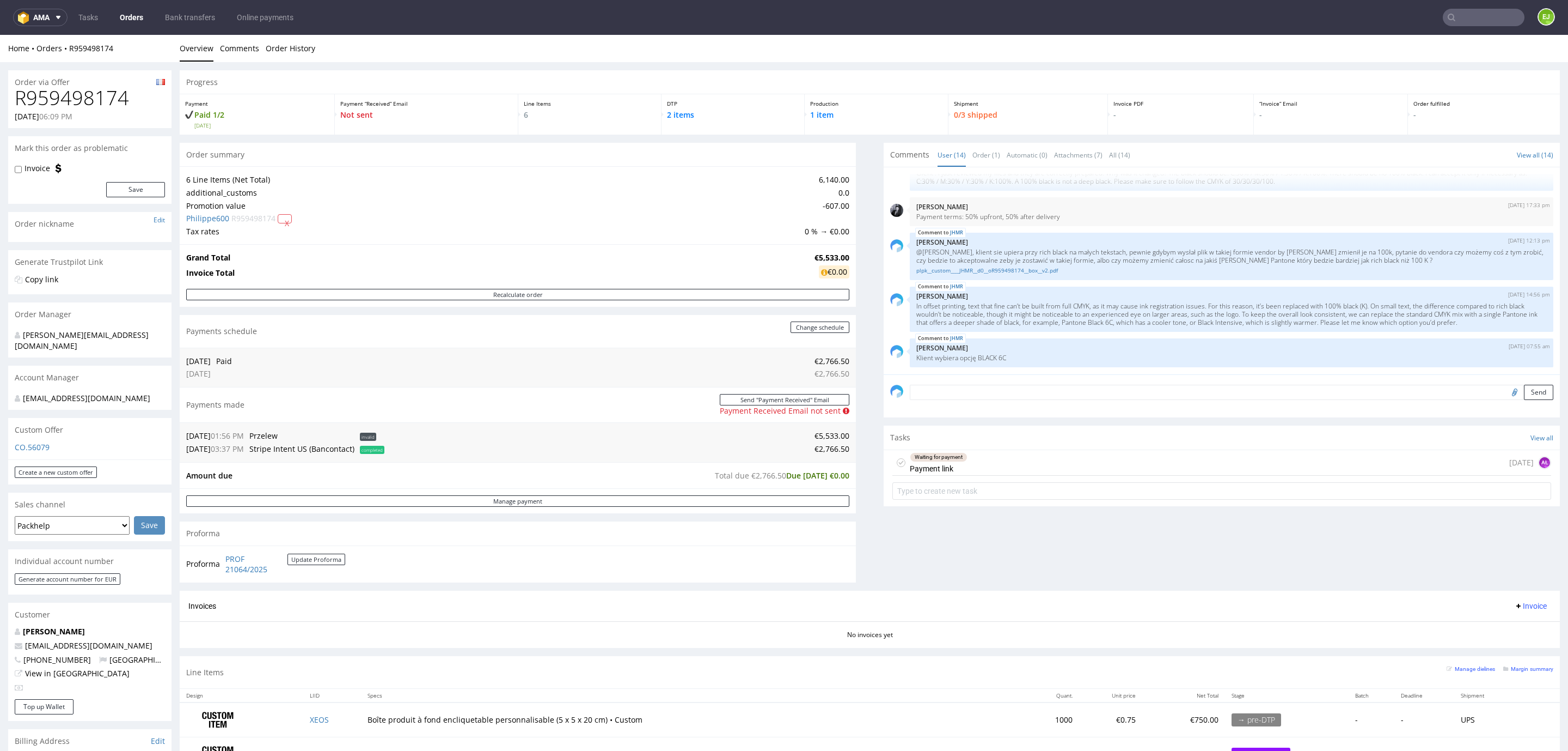
click at [74, 97] on h1 "R959498174" at bounding box center [89, 98] width 150 height 22
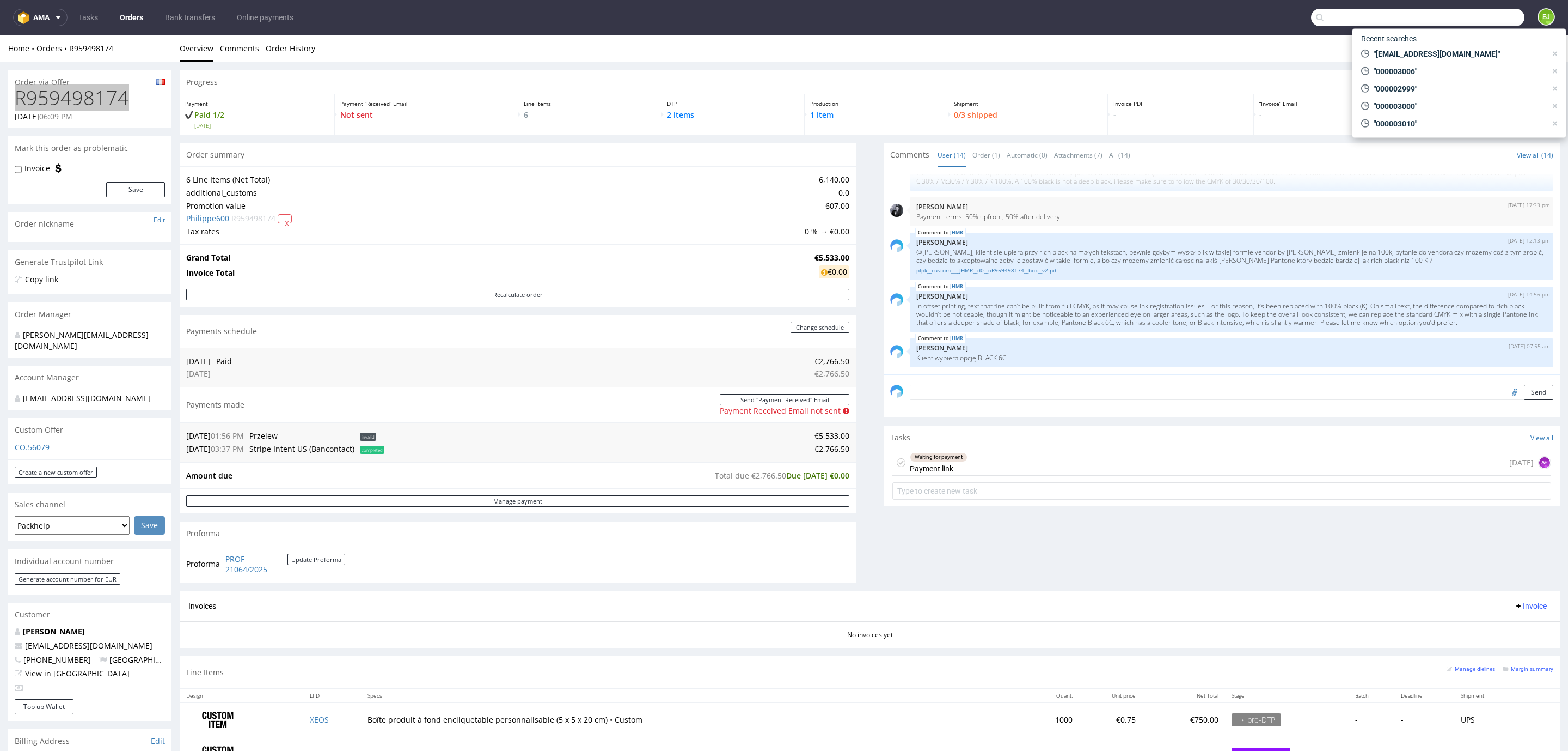
click at [1451, 21] on input "text" at bounding box center [1418, 17] width 214 height 18
paste input "[EMAIL_ADDRESS][DOMAIN_NAME]"
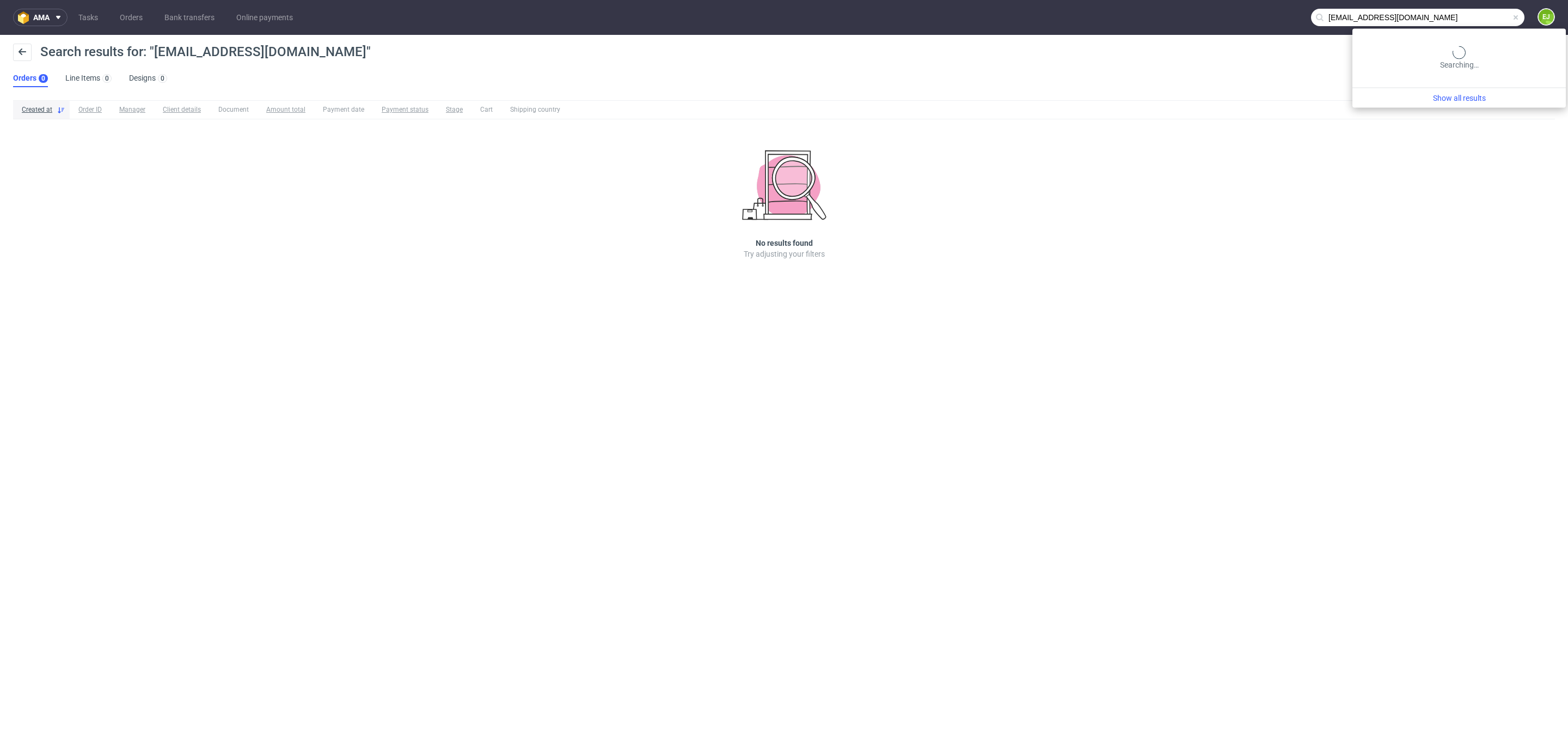
click at [1482, 24] on input "[EMAIL_ADDRESS][DOMAIN_NAME]" at bounding box center [1418, 17] width 214 height 18
type input "stepsta"
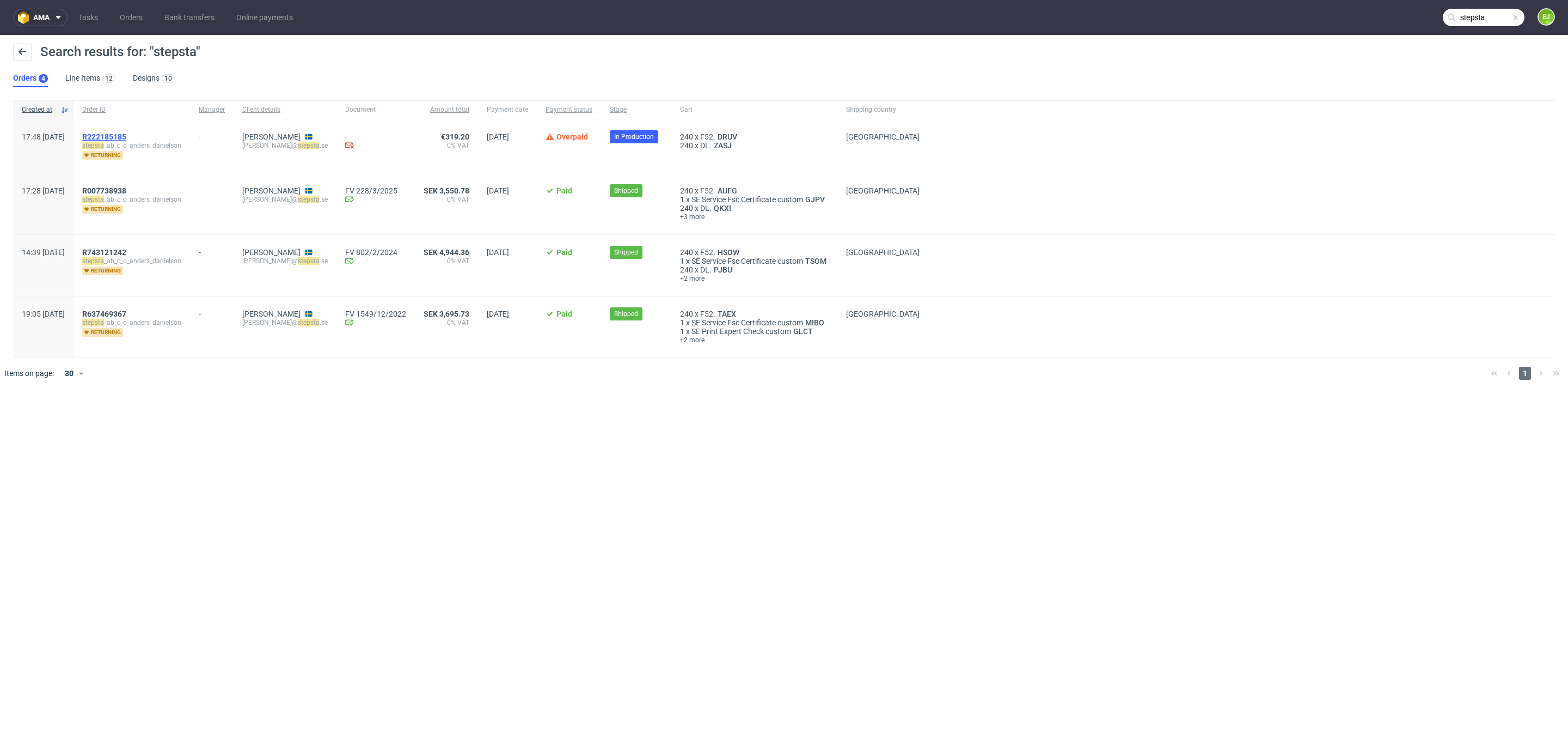
click at [127, 134] on span "R222185185" at bounding box center [104, 136] width 44 height 9
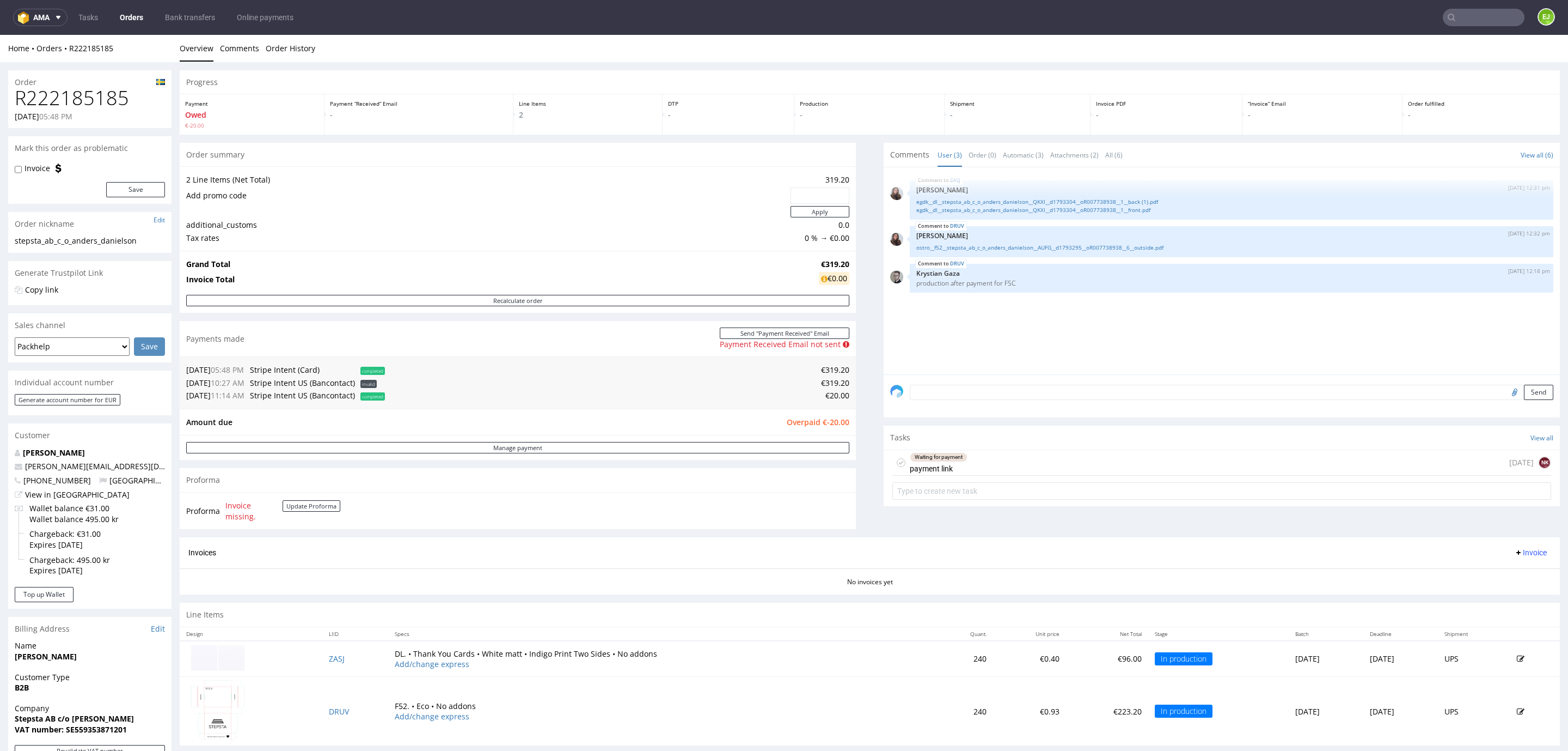
click at [113, 99] on h1 "R222185185" at bounding box center [89, 98] width 150 height 22
